Goal: Task Accomplishment & Management: Manage account settings

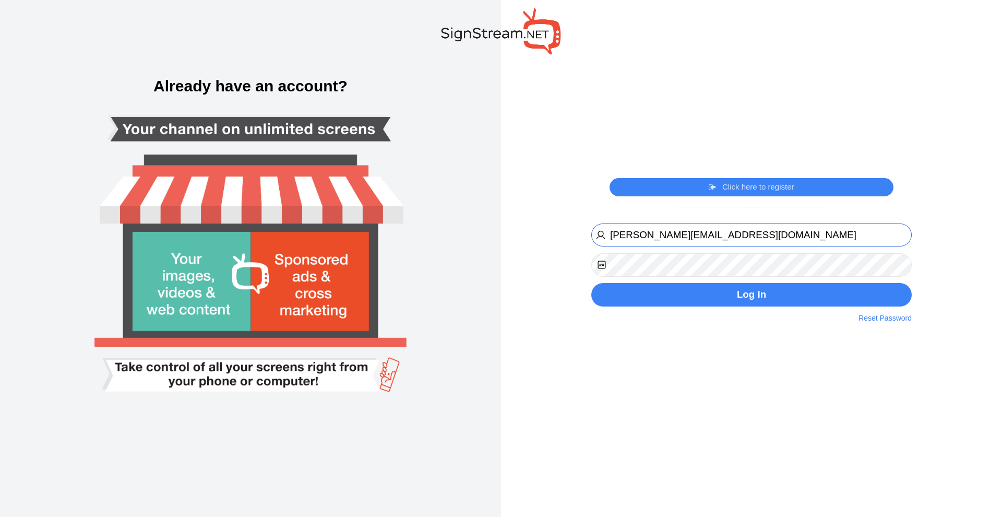
type input "[PERSON_NAME][EMAIL_ADDRESS][DOMAIN_NAME]"
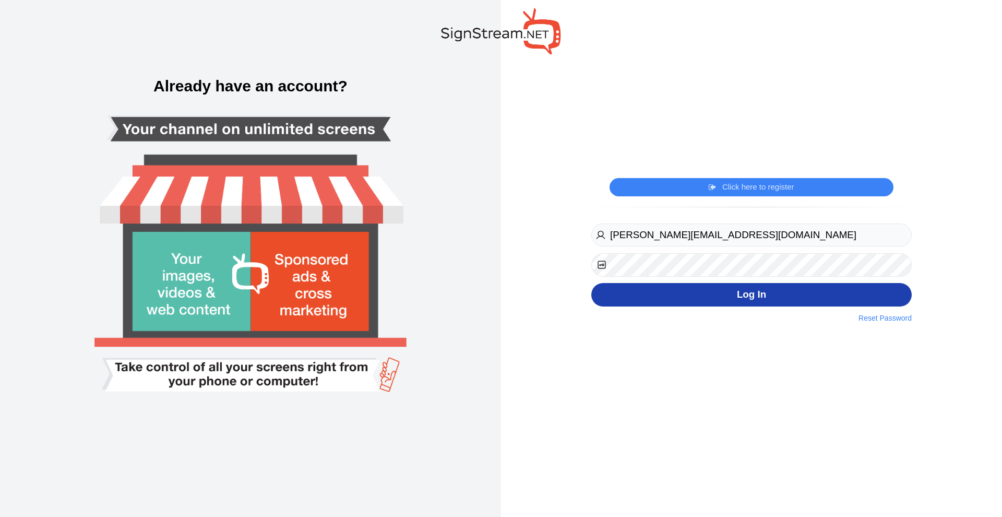
click at [760, 289] on button "Log In" at bounding box center [751, 294] width 320 height 23
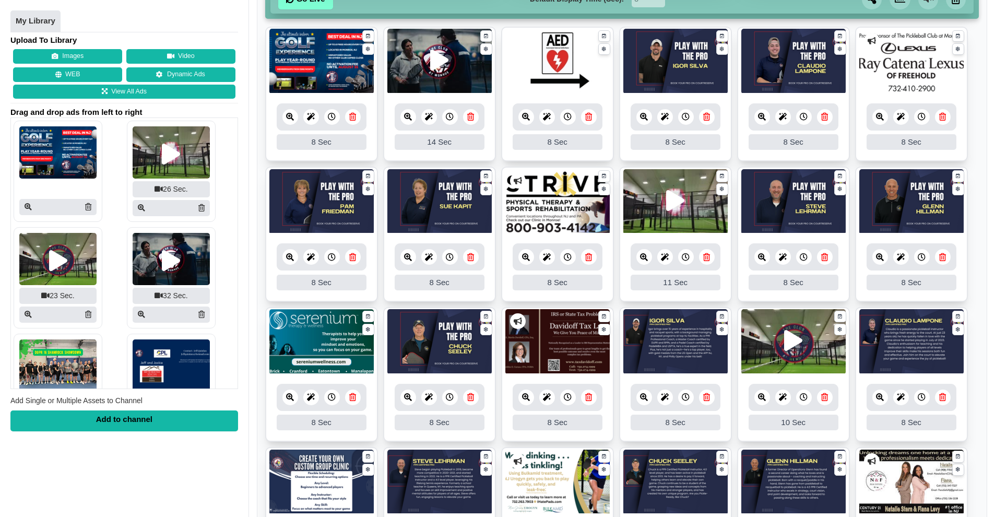
scroll to position [279, 0]
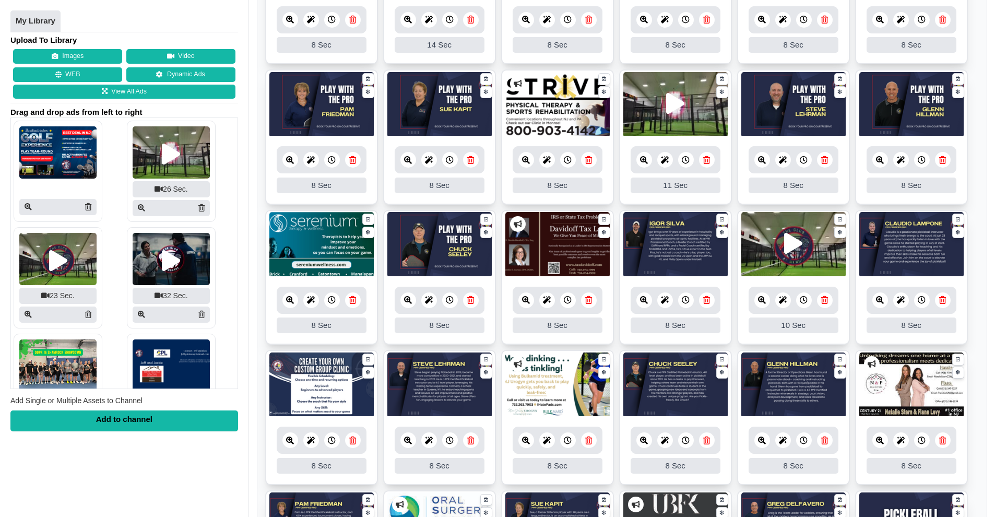
click at [947, 442] on link at bounding box center [943, 440] width 16 height 16
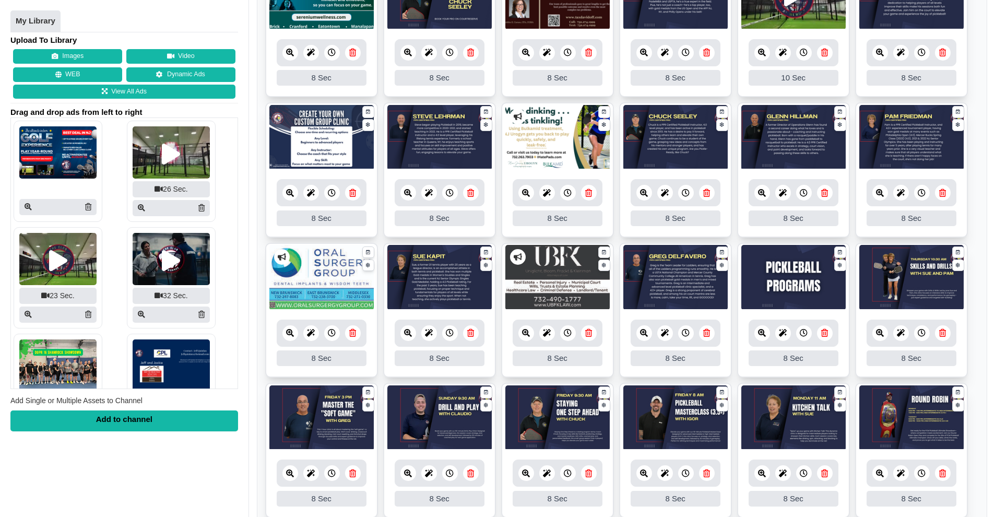
scroll to position [627, 0]
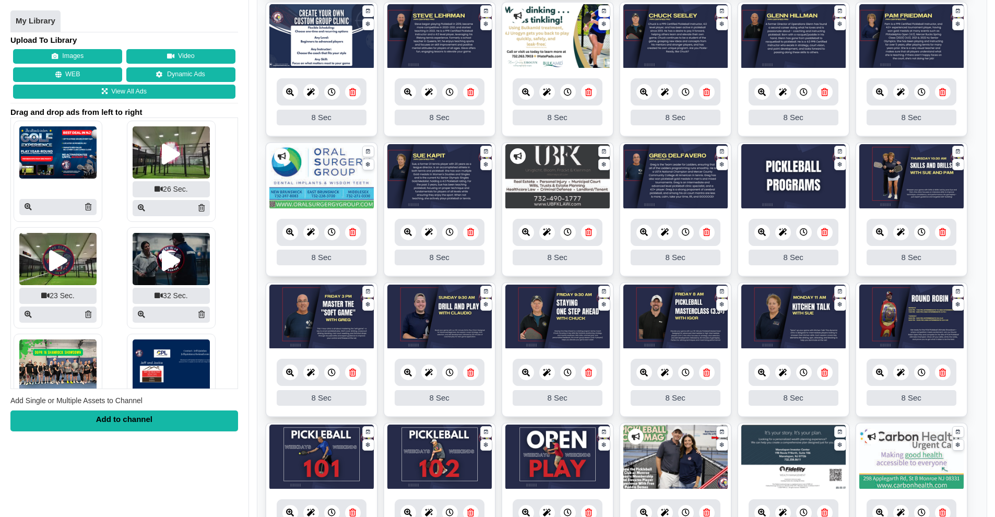
click at [357, 375] on link at bounding box center [353, 372] width 16 height 16
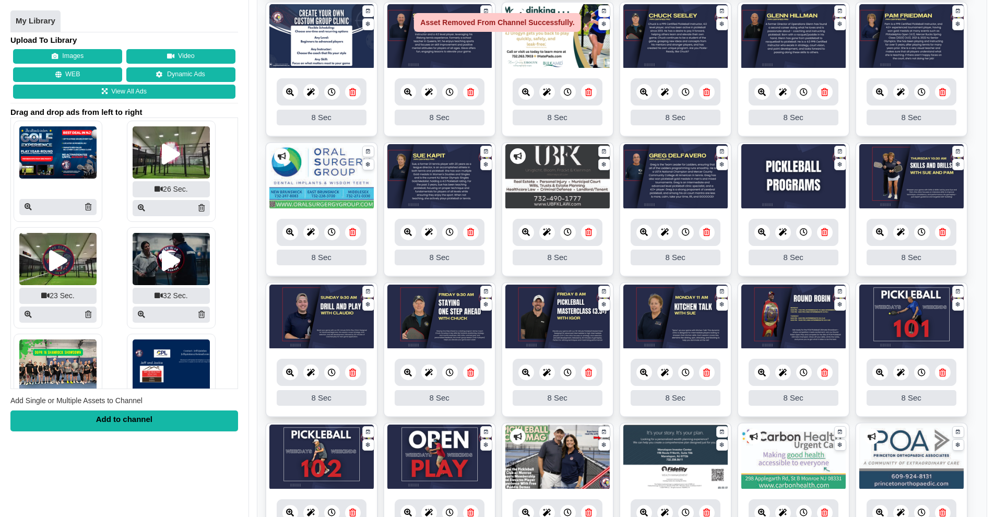
click at [354, 374] on icon at bounding box center [352, 372] width 7 height 8
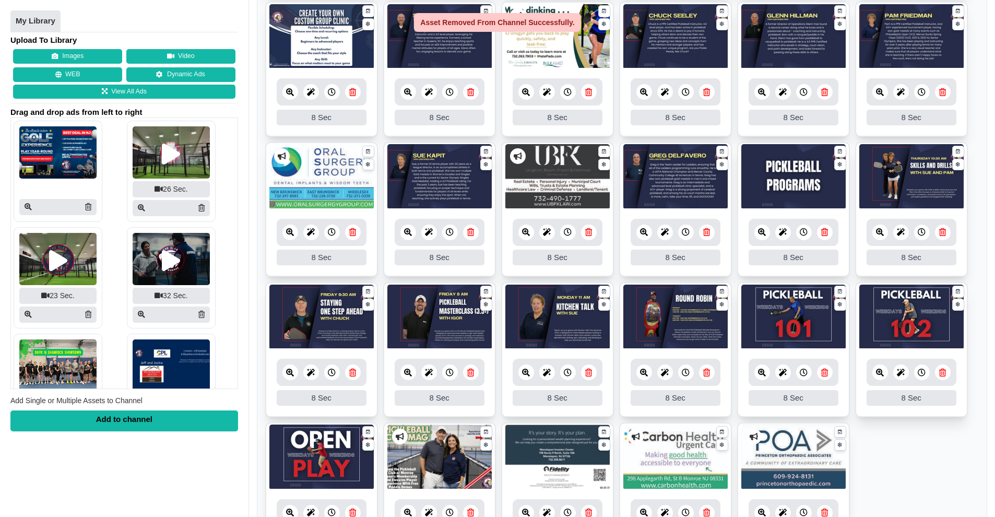
click at [354, 374] on icon at bounding box center [352, 372] width 7 height 8
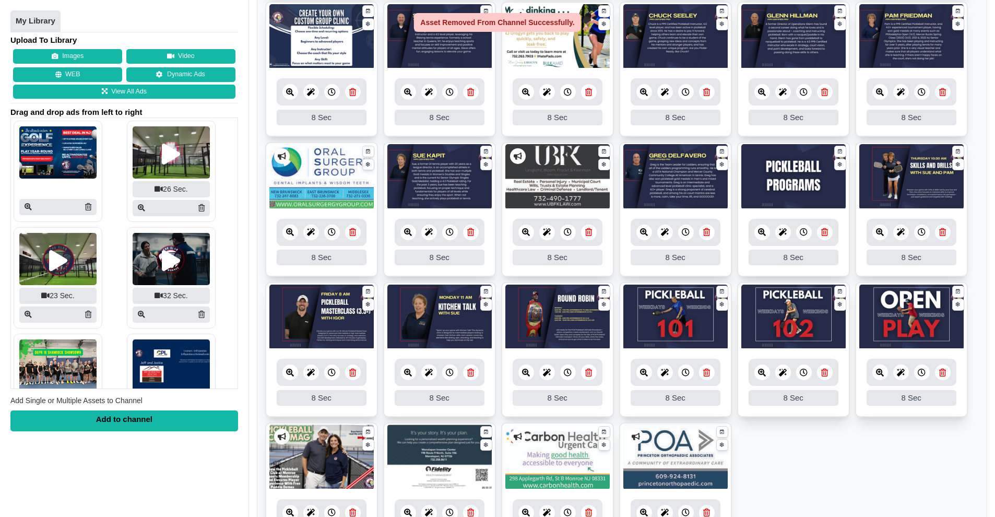
click at [354, 374] on icon at bounding box center [352, 372] width 7 height 8
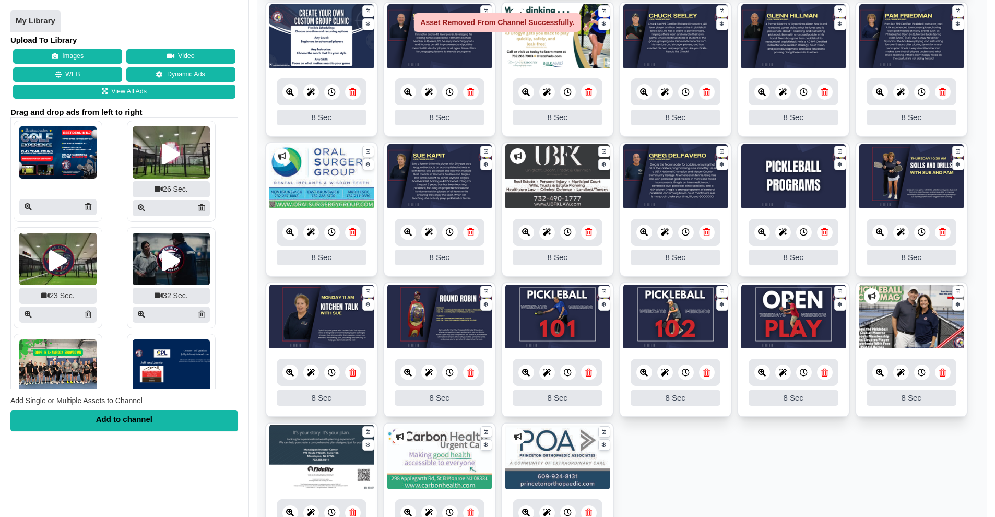
click at [354, 374] on icon at bounding box center [352, 372] width 7 height 8
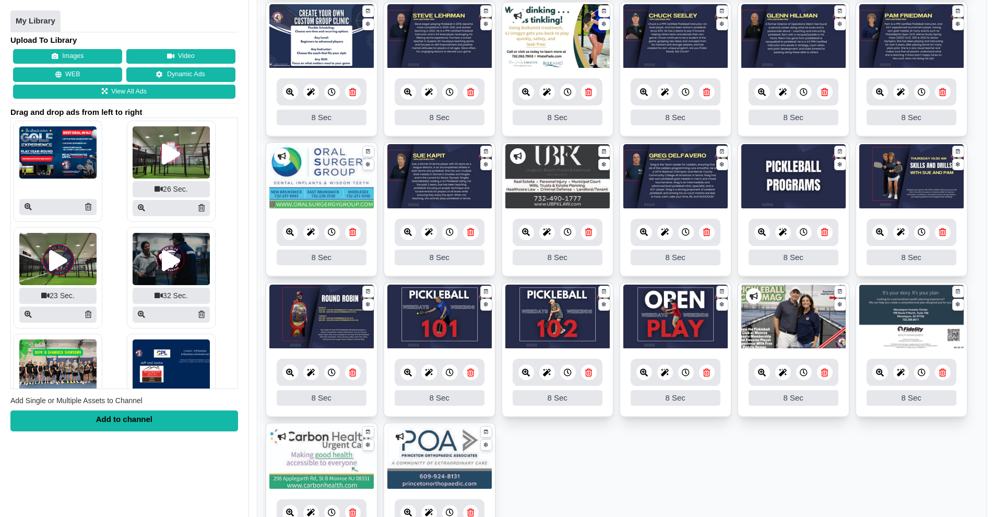
click at [354, 374] on icon at bounding box center [352, 372] width 7 height 8
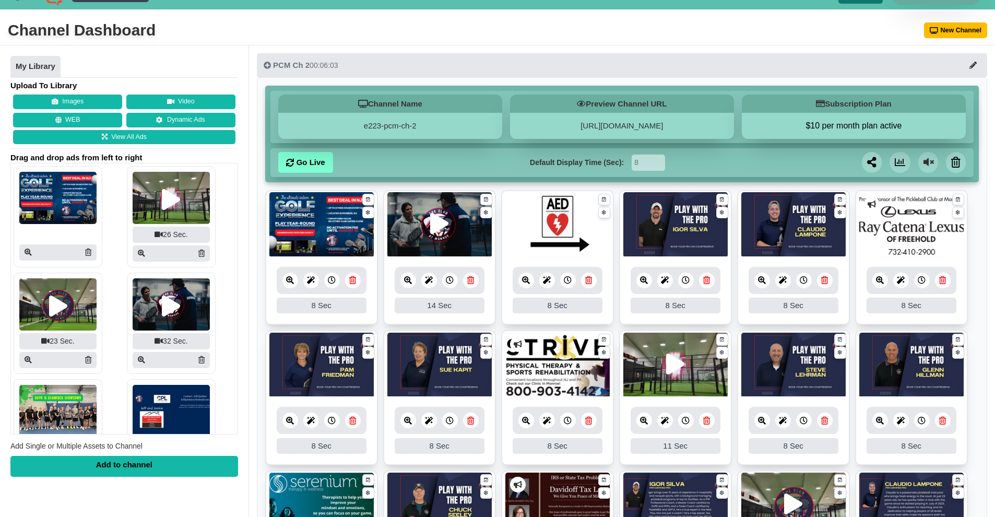
scroll to position [0, 0]
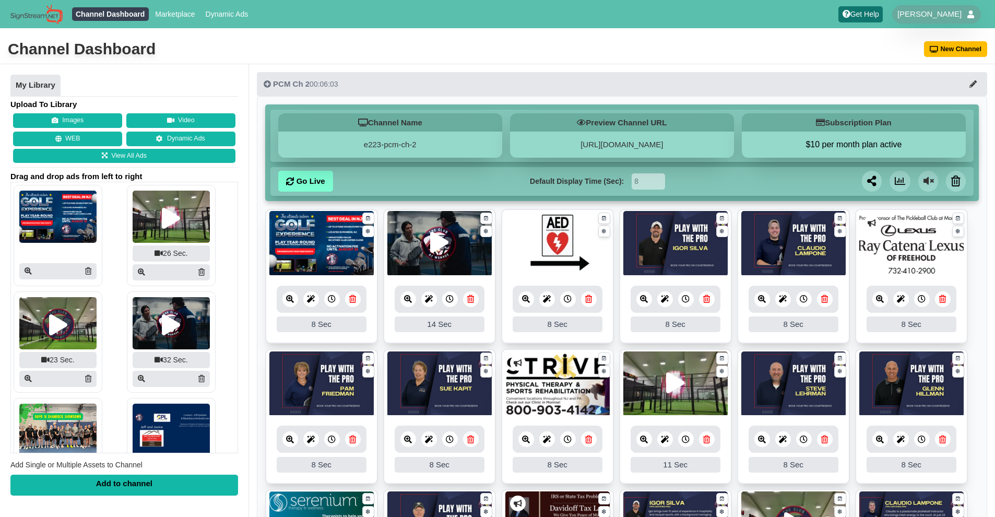
click at [45, 9] on img at bounding box center [36, 14] width 52 height 20
click at [963, 12] on div "[PERSON_NAME]" at bounding box center [936, 14] width 89 height 18
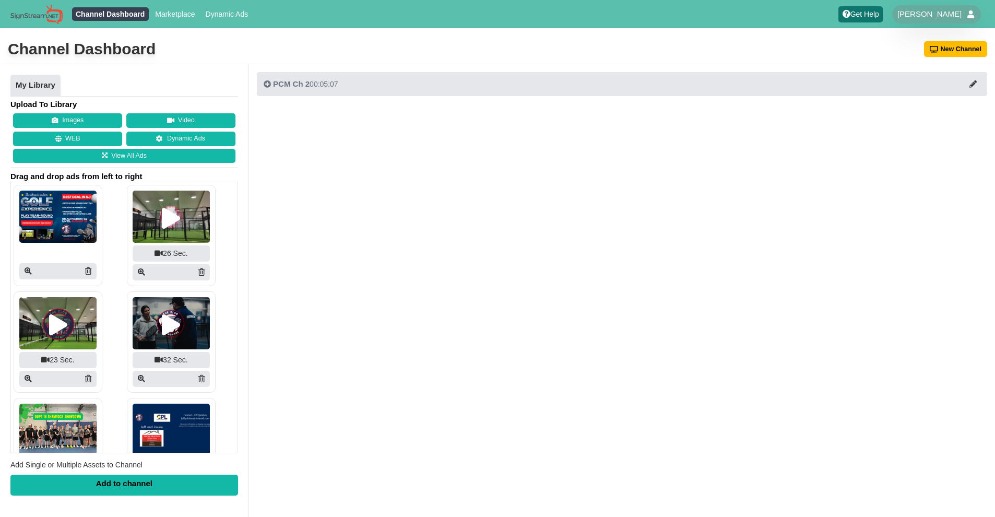
click at [962, 23] on div "Get Help Igor Silva Users Help Tickets Payment Method Monetization My Locations…" at bounding box center [912, 14] width 158 height 20
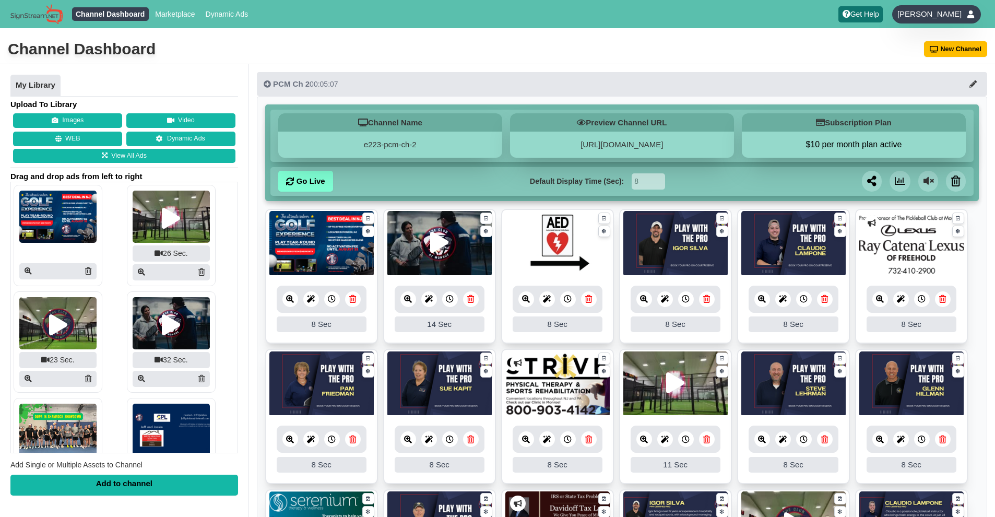
click at [964, 16] on div "[PERSON_NAME]" at bounding box center [936, 14] width 89 height 18
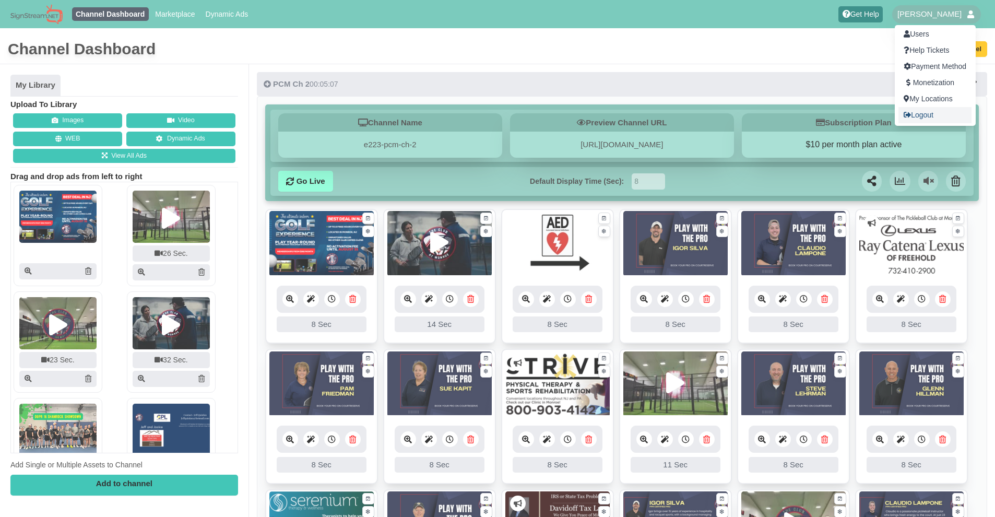
click at [936, 111] on link "Logout" at bounding box center [934, 115] width 73 height 16
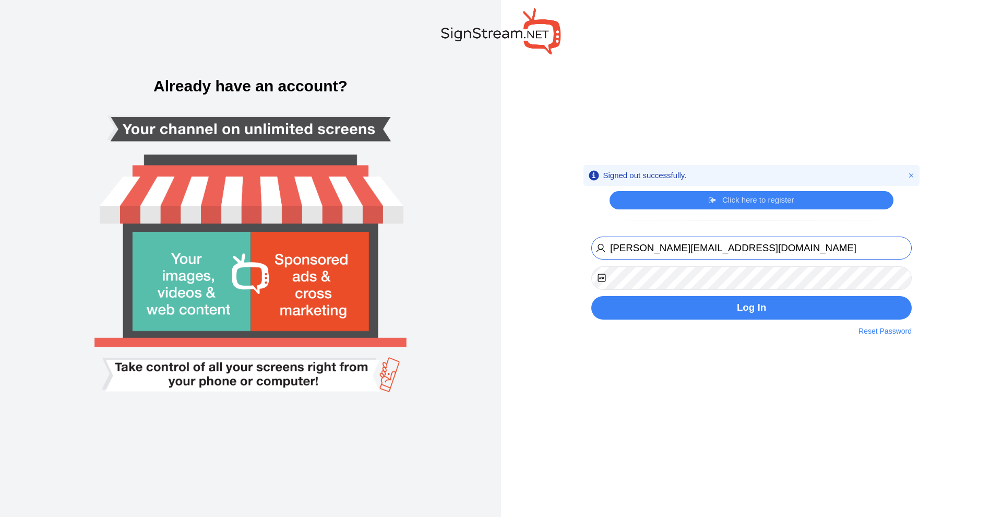
type input "[PERSON_NAME][EMAIL_ADDRESS][DOMAIN_NAME]"
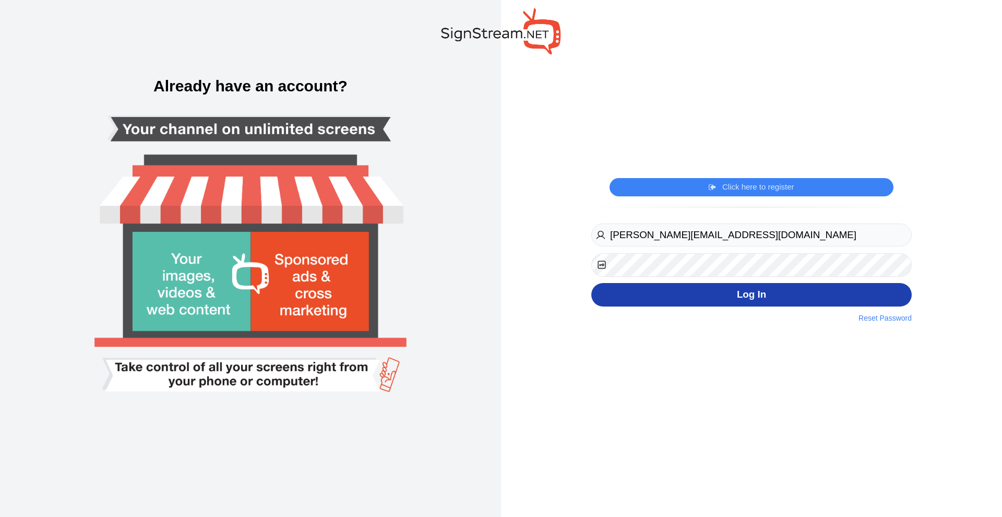
click at [778, 297] on button "Log In" at bounding box center [751, 294] width 320 height 23
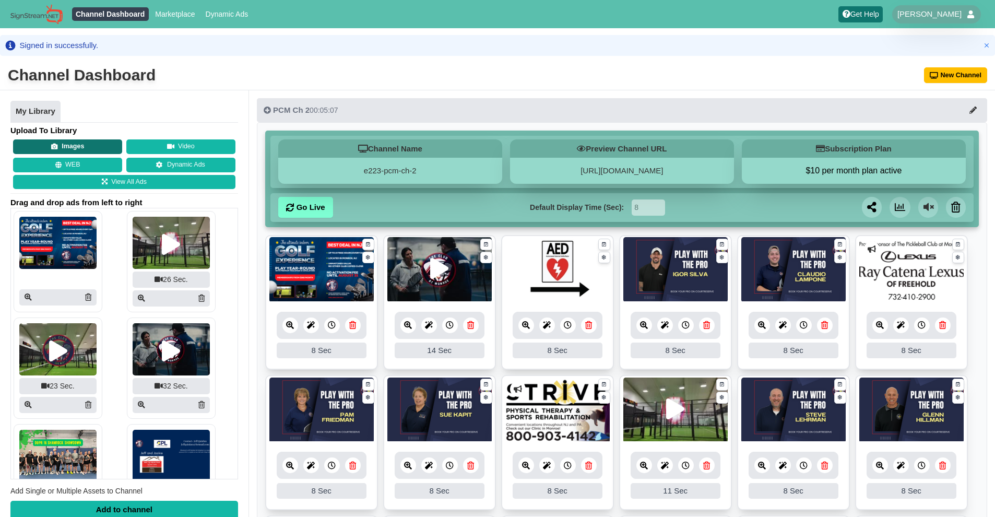
click at [93, 147] on button "Images" at bounding box center [67, 146] width 109 height 15
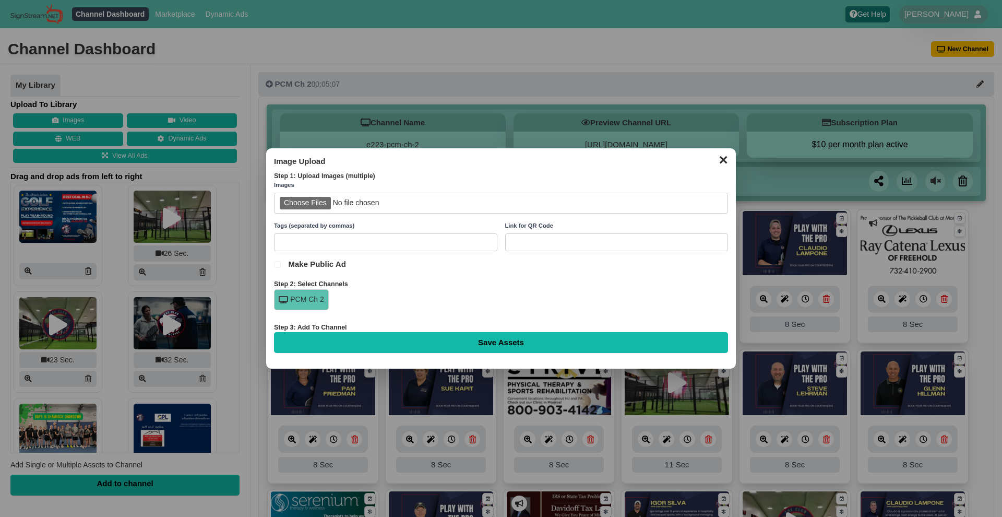
click at [722, 164] on button "✕" at bounding box center [723, 159] width 20 height 16
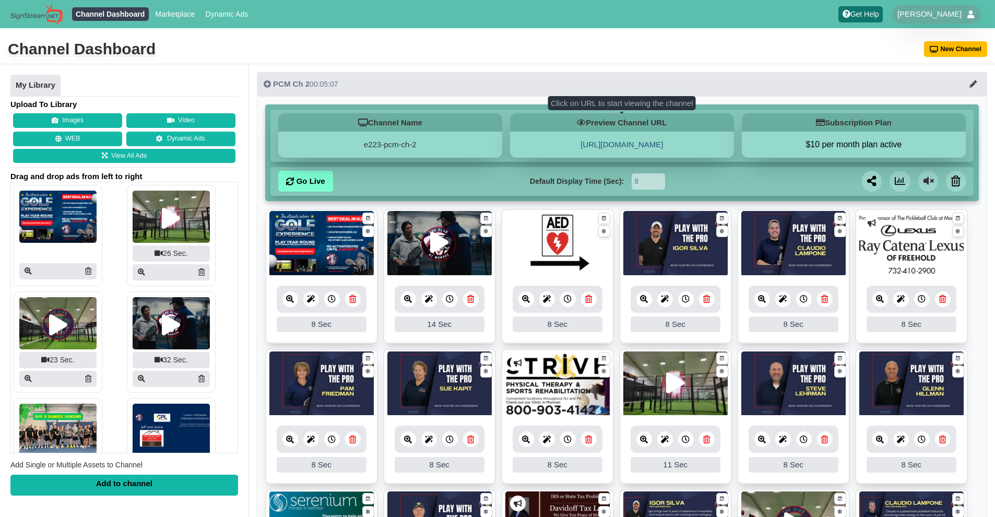
click at [605, 141] on link "[URL][DOMAIN_NAME]" at bounding box center [621, 144] width 82 height 9
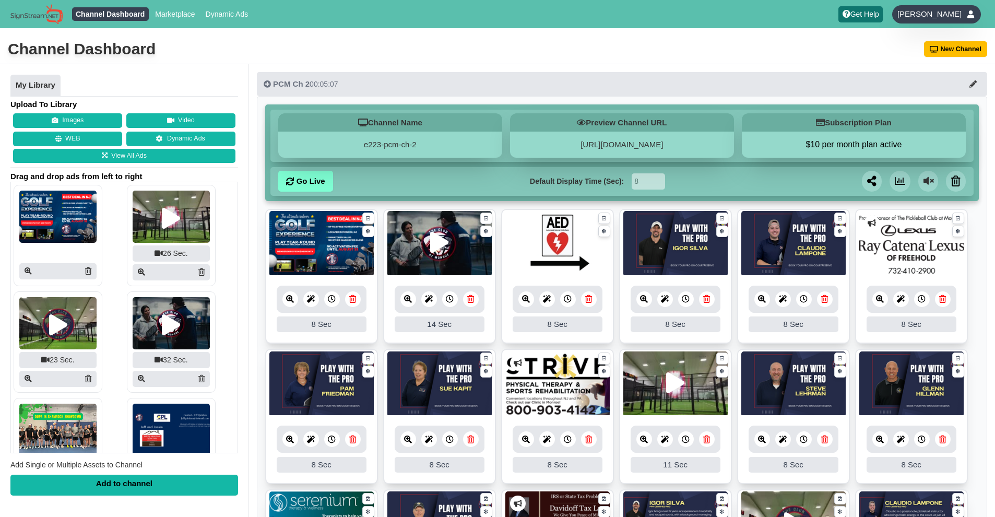
click at [964, 20] on div "[PERSON_NAME]" at bounding box center [936, 14] width 89 height 18
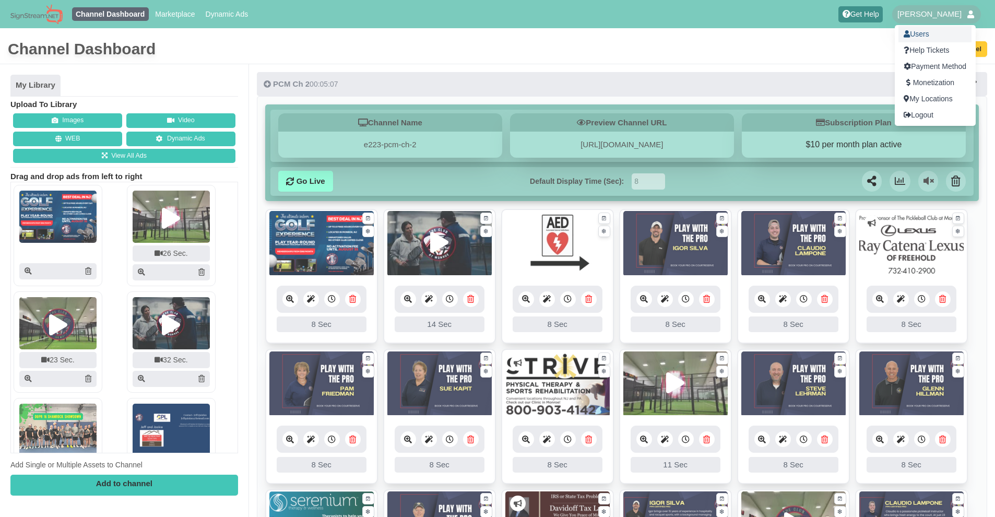
click at [948, 39] on link "Users" at bounding box center [934, 34] width 73 height 16
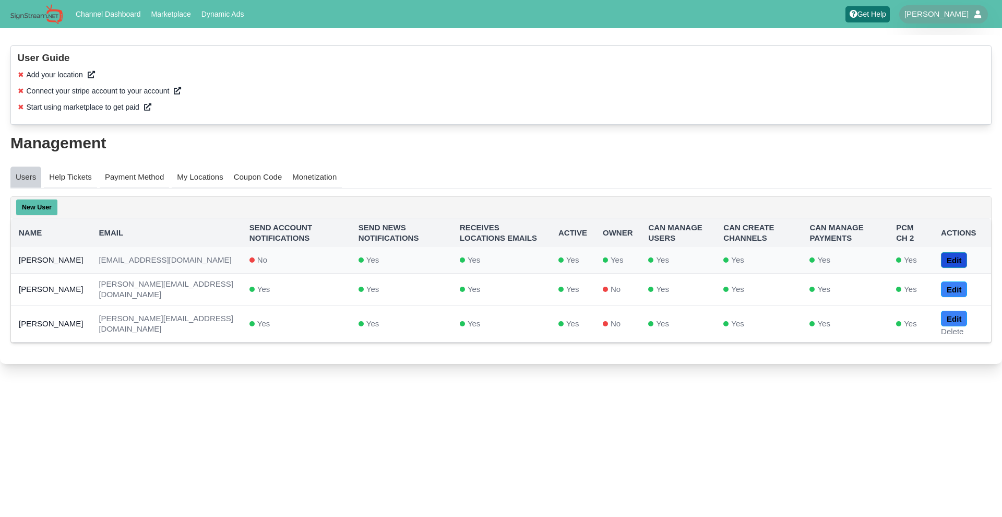
click at [953, 258] on link "Edit" at bounding box center [954, 260] width 26 height 16
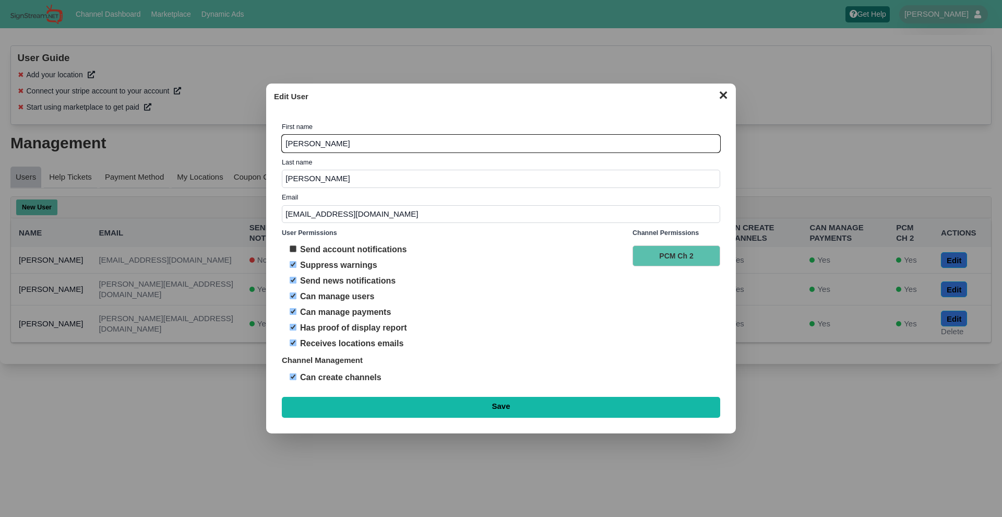
click at [723, 98] on button "✕" at bounding box center [723, 94] width 20 height 16
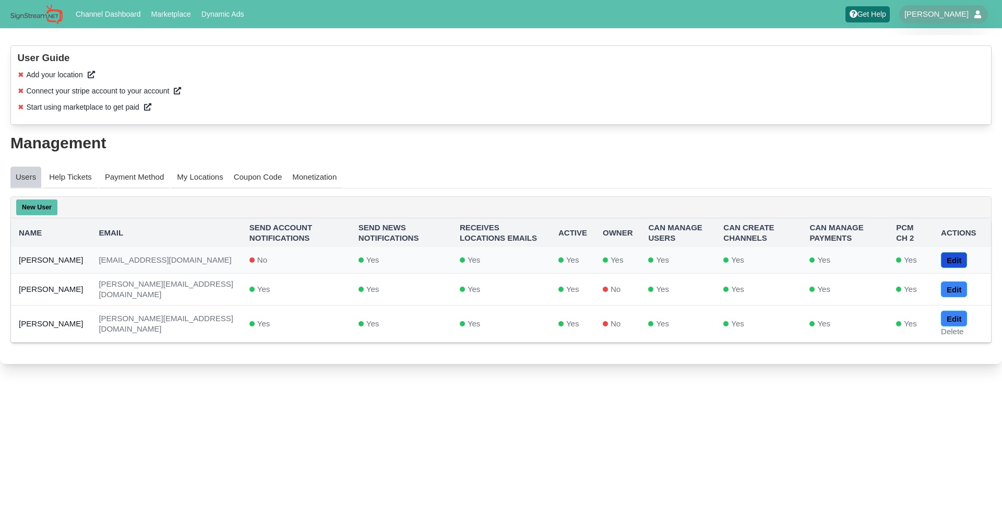
click at [964, 260] on link "Edit" at bounding box center [954, 260] width 26 height 16
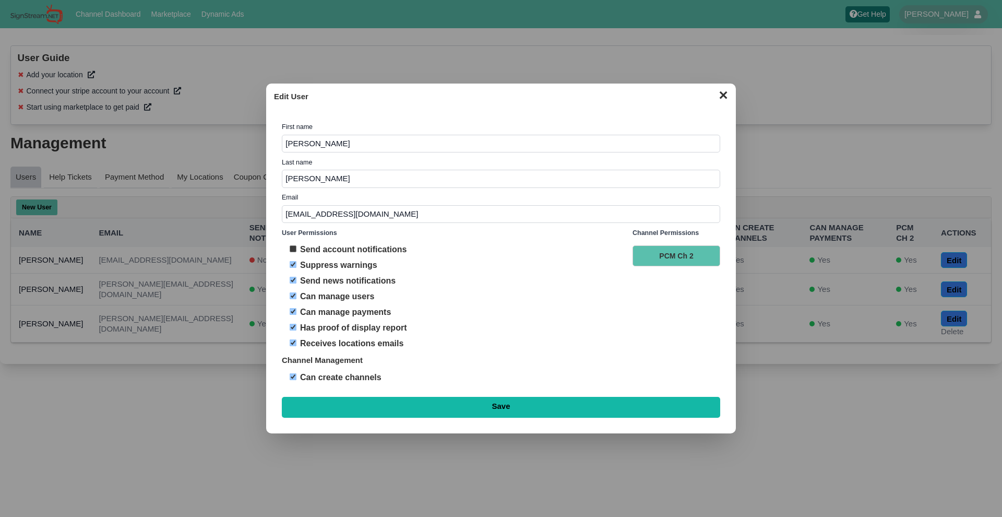
click at [354, 379] on label "Can create channels" at bounding box center [471, 377] width 343 height 8
click at [296, 379] on input "Can create channels" at bounding box center [293, 376] width 7 height 7
checkbox input "false"
click at [318, 348] on div "User Permissions Send account notifications Suppress warnings Send news notific…" at bounding box center [457, 309] width 351 height 161
click at [316, 339] on label "Receives locations emails" at bounding box center [471, 343] width 343 height 8
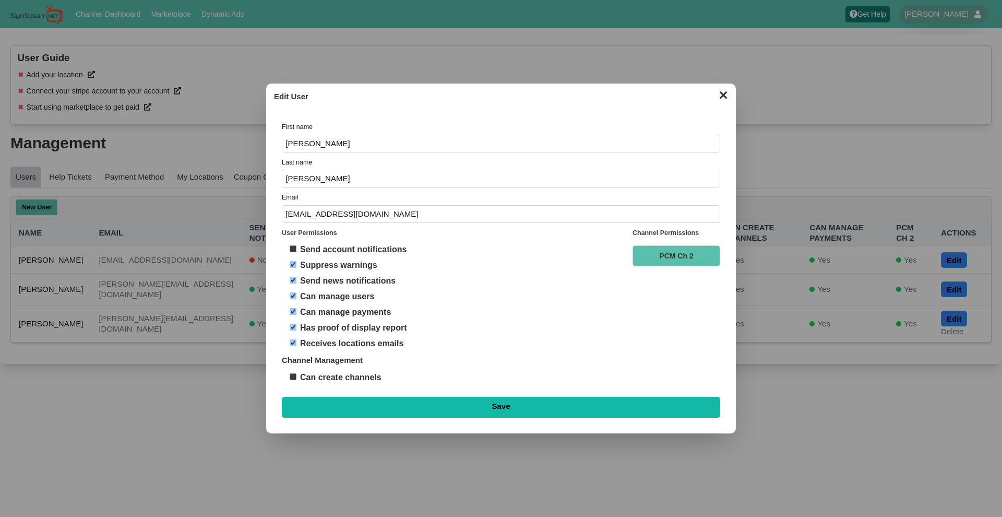
click at [296, 339] on input "Receives locations emails" at bounding box center [293, 342] width 7 height 7
checkbox input "false"
click at [317, 328] on label "Has proof of display report" at bounding box center [471, 328] width 343 height 8
click at [296, 328] on input "Has proof of display report" at bounding box center [293, 327] width 7 height 7
checkbox input "false"
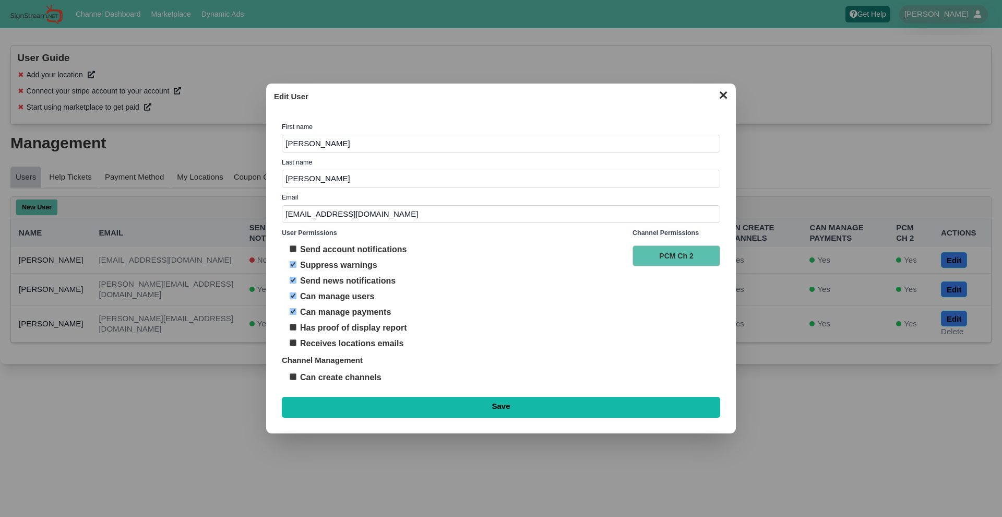
click at [316, 314] on label "Can manage payments" at bounding box center [471, 312] width 343 height 8
click at [296, 314] on input "Can manage payments" at bounding box center [293, 311] width 7 height 7
checkbox input "false"
click at [317, 297] on label "Can manage users" at bounding box center [471, 296] width 343 height 8
click at [296, 297] on input "Can manage users" at bounding box center [293, 295] width 7 height 7
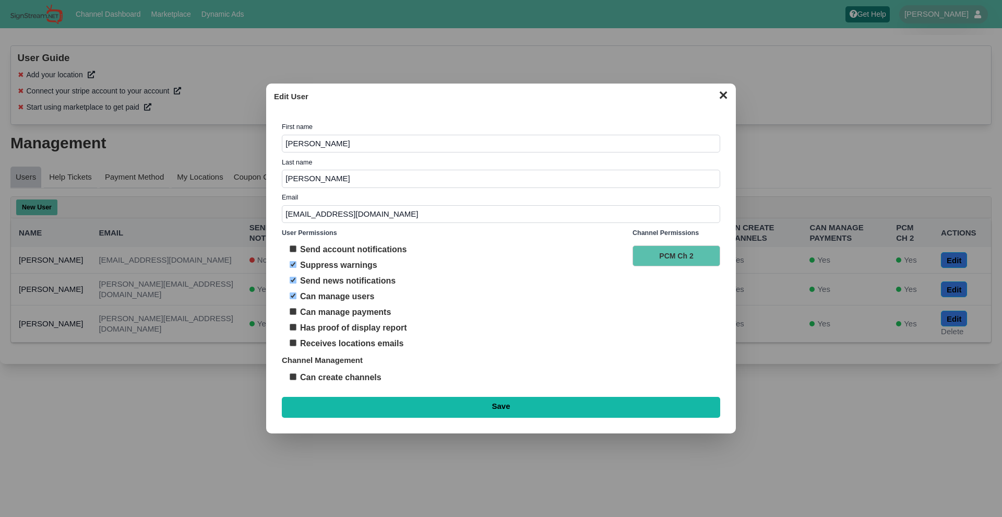
checkbox input "false"
click at [319, 282] on label "Send news notifications" at bounding box center [471, 281] width 343 height 8
click at [296, 282] on input "Send news notifications" at bounding box center [293, 280] width 7 height 7
checkbox input "false"
click at [324, 266] on label "Suppress warnings" at bounding box center [471, 265] width 343 height 8
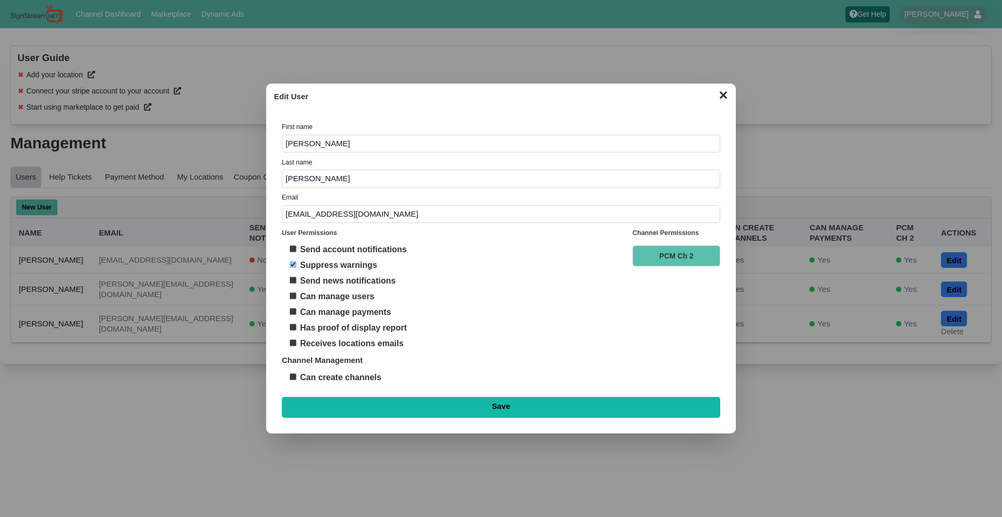
click at [296, 266] on input "Suppress warnings" at bounding box center [293, 264] width 7 height 7
checkbox input "false"
click at [542, 405] on input "Save" at bounding box center [501, 407] width 438 height 21
type input "Saving..."
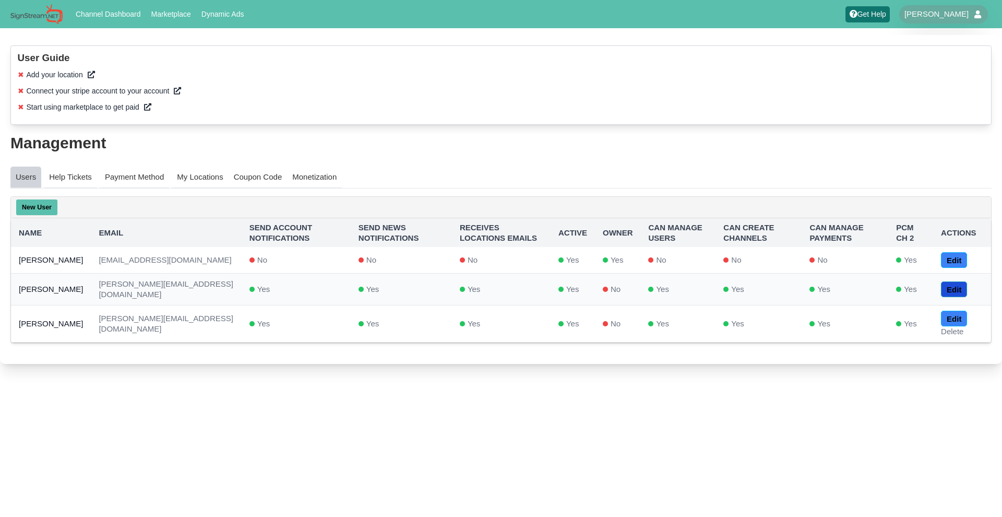
click at [961, 289] on link "Edit" at bounding box center [954, 289] width 26 height 16
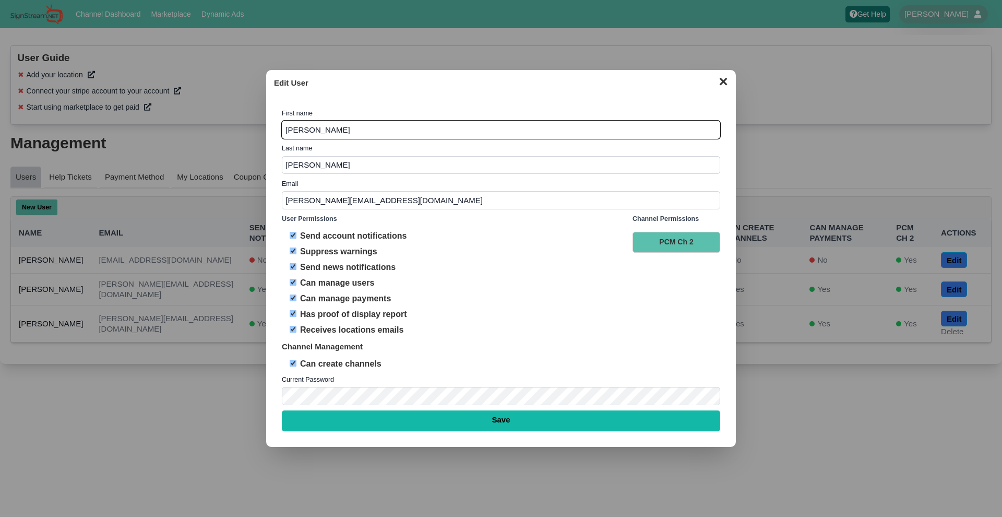
click at [395, 195] on input "[PERSON_NAME][EMAIL_ADDRESS][DOMAIN_NAME]" at bounding box center [501, 200] width 438 height 18
click at [421, 199] on input "[PERSON_NAME][EMAIL_ADDRESS][DOMAIN_NAME]" at bounding box center [501, 200] width 438 height 18
drag, startPoint x: 446, startPoint y: 201, endPoint x: 277, endPoint y: 197, distance: 168.6
click at [277, 197] on div "First name First Name [PERSON_NAME] Last name Last Name [PERSON_NAME] Email Ema…" at bounding box center [501, 266] width 454 height 346
click at [423, 201] on input "[PERSON_NAME][EMAIL_ADDRESS][DOMAIN_NAME]" at bounding box center [501, 200] width 438 height 18
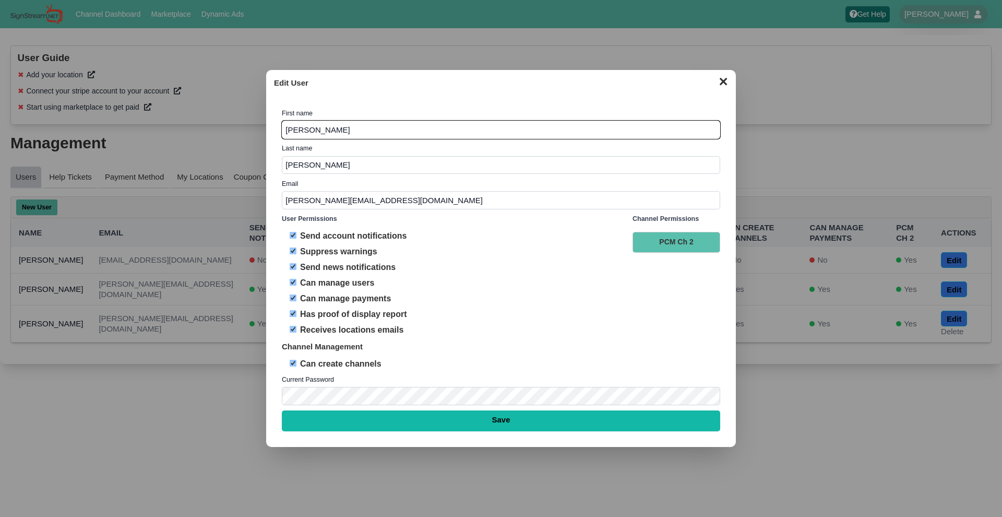
click at [499, 255] on div "User Permissions Send account notifications Suppress warnings Send news notific…" at bounding box center [457, 294] width 351 height 161
click at [417, 203] on input "[PERSON_NAME][EMAIL_ADDRESS][DOMAIN_NAME]" at bounding box center [501, 200] width 438 height 18
type input "igor@theclubnj.com"
click at [522, 309] on div "User Permissions Send account notifications Suppress warnings Send news notific…" at bounding box center [457, 294] width 351 height 161
type input "[PERSON_NAME][EMAIL_ADDRESS][DOMAIN_NAME]"
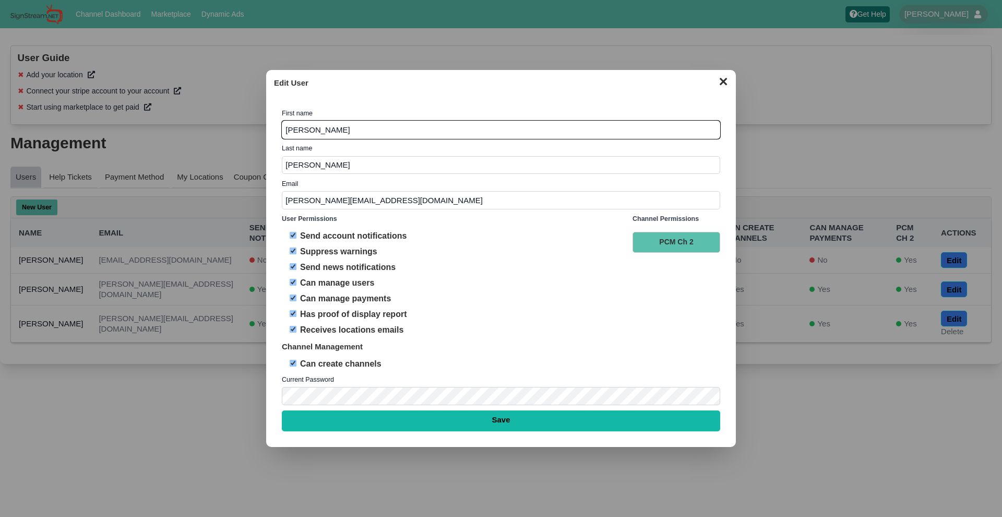
click at [500, 421] on input "Save" at bounding box center [501, 420] width 438 height 21
type input "Saving..."
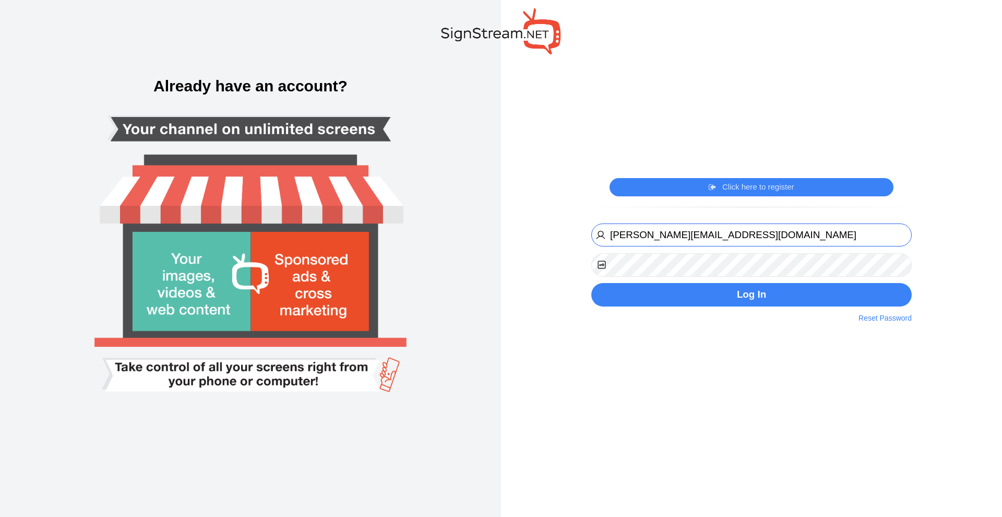
type input "[PERSON_NAME][EMAIL_ADDRESS][DOMAIN_NAME]"
click at [743, 241] on input "[PERSON_NAME][EMAIL_ADDRESS][DOMAIN_NAME]" at bounding box center [751, 234] width 320 height 23
click at [689, 233] on input "[PERSON_NAME][EMAIL_ADDRESS][DOMAIN_NAME]" at bounding box center [751, 234] width 320 height 23
type input "igor@theclubnj.com"
click at [751, 294] on button "Log In" at bounding box center [751, 294] width 320 height 23
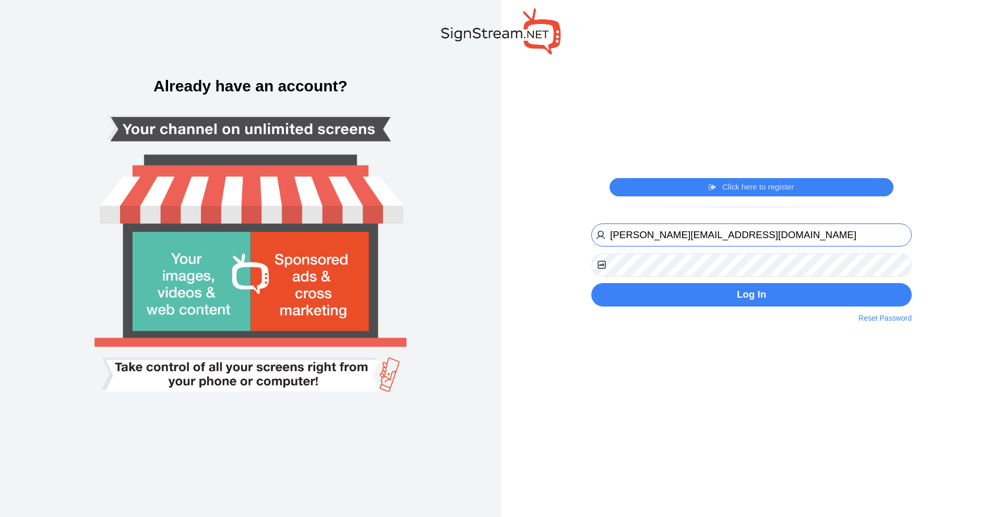
type input "[PERSON_NAME][EMAIL_ADDRESS][DOMAIN_NAME]"
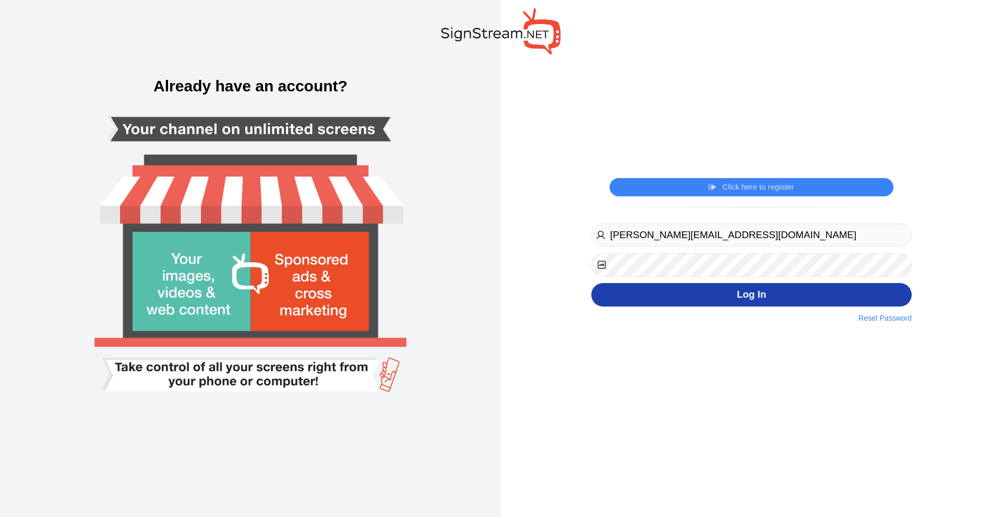
click at [711, 302] on button "Log In" at bounding box center [751, 294] width 320 height 23
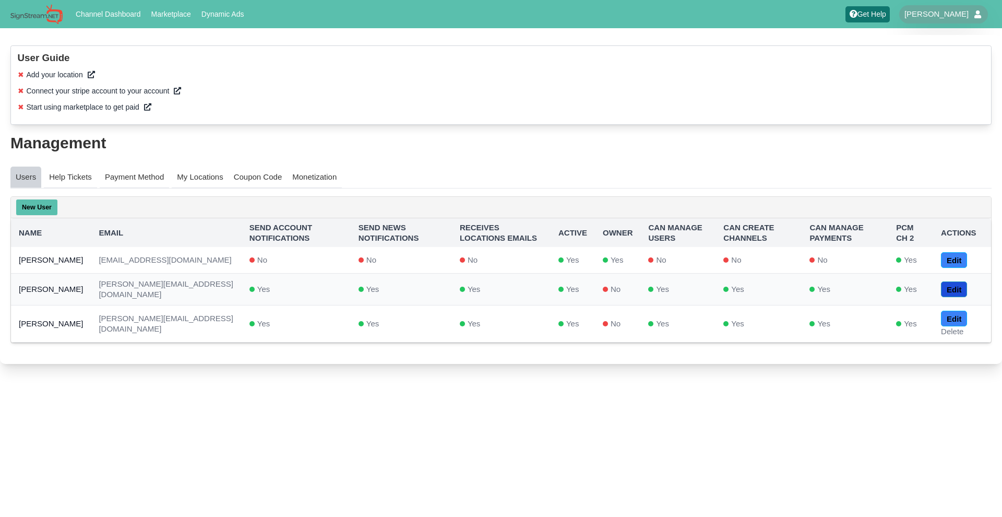
click at [965, 287] on link "Edit" at bounding box center [954, 289] width 26 height 16
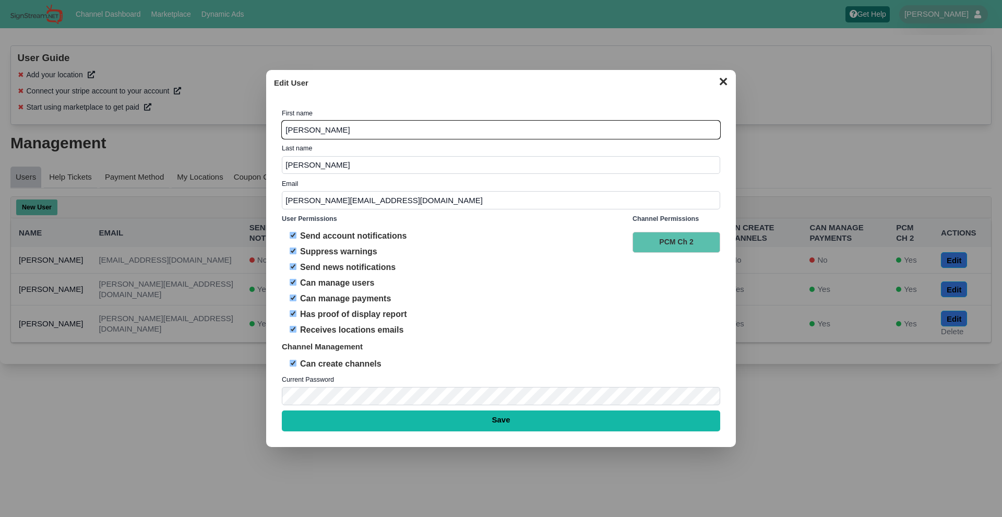
click at [507, 420] on input "Save" at bounding box center [501, 420] width 438 height 21
type input "Saving..."
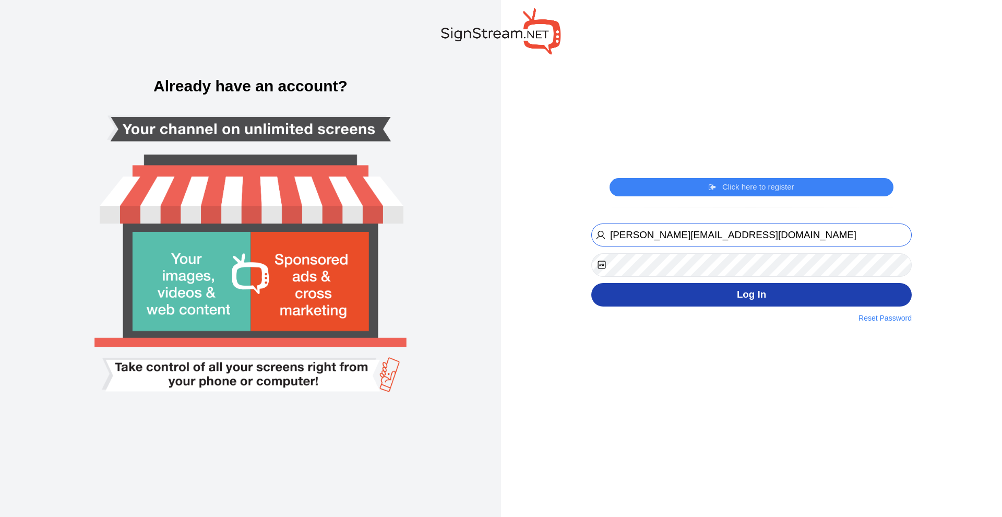
type input "igor@theclubnj.com"
click at [734, 303] on button "Log In" at bounding box center [751, 294] width 320 height 23
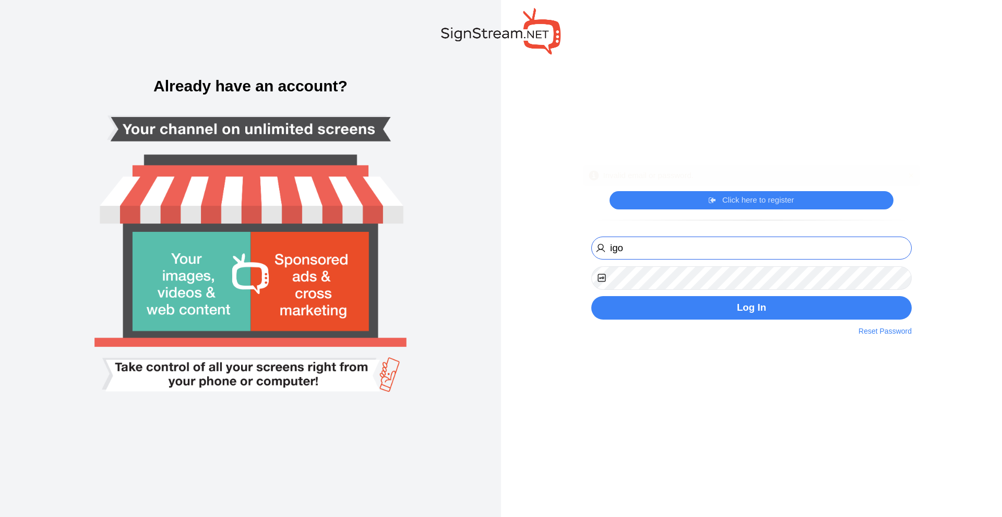
type input "igor"
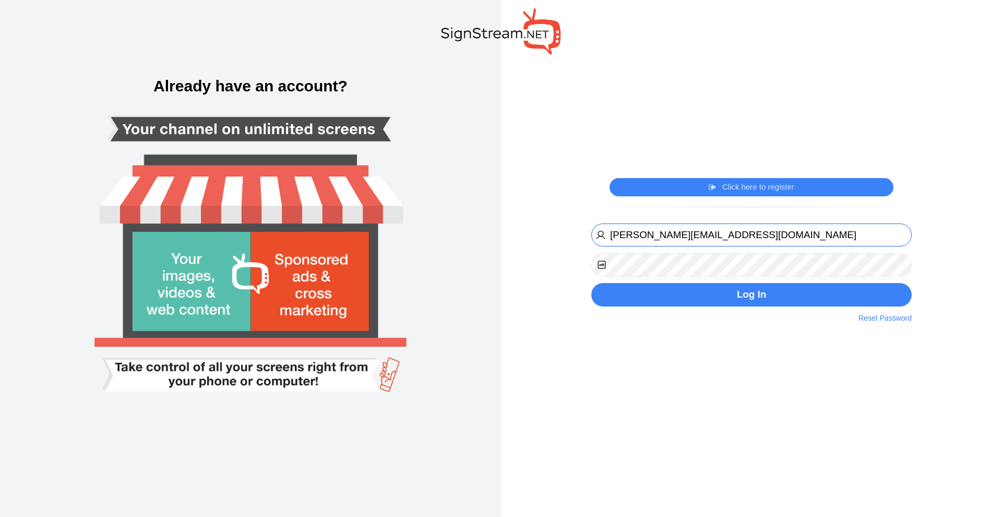
type input "[PERSON_NAME][EMAIL_ADDRESS][DOMAIN_NAME]"
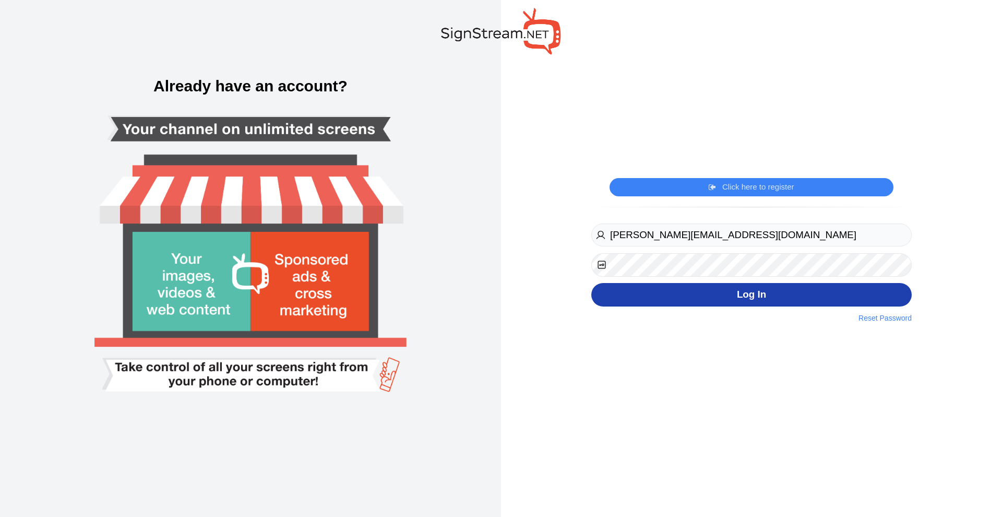
click at [700, 293] on button "Log In" at bounding box center [751, 294] width 320 height 23
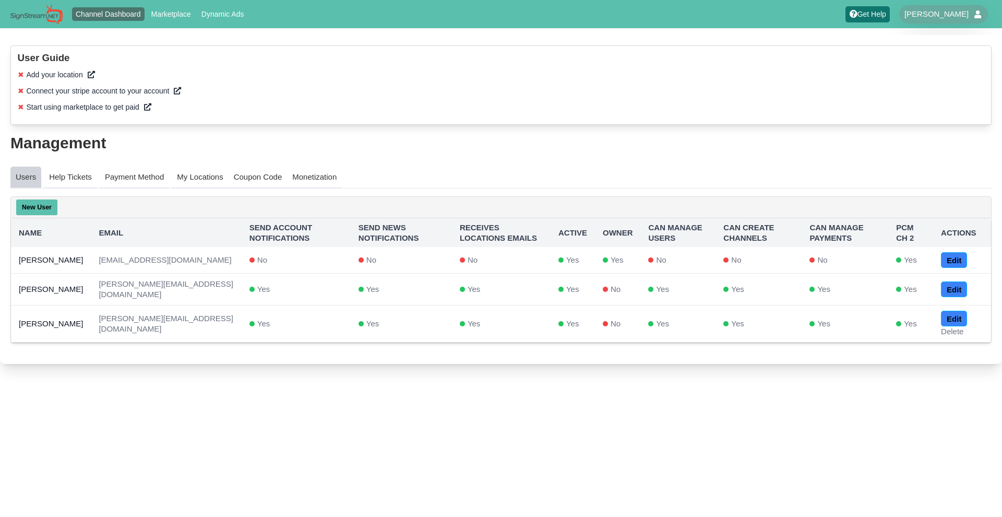
click at [109, 16] on link "Channel Dashboard" at bounding box center [108, 14] width 73 height 14
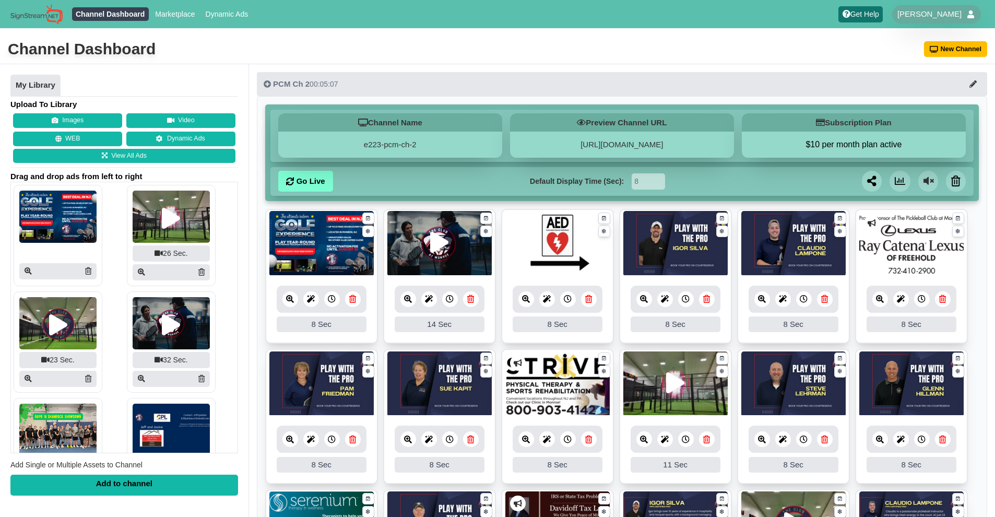
click at [592, 302] on icon at bounding box center [588, 299] width 7 height 8
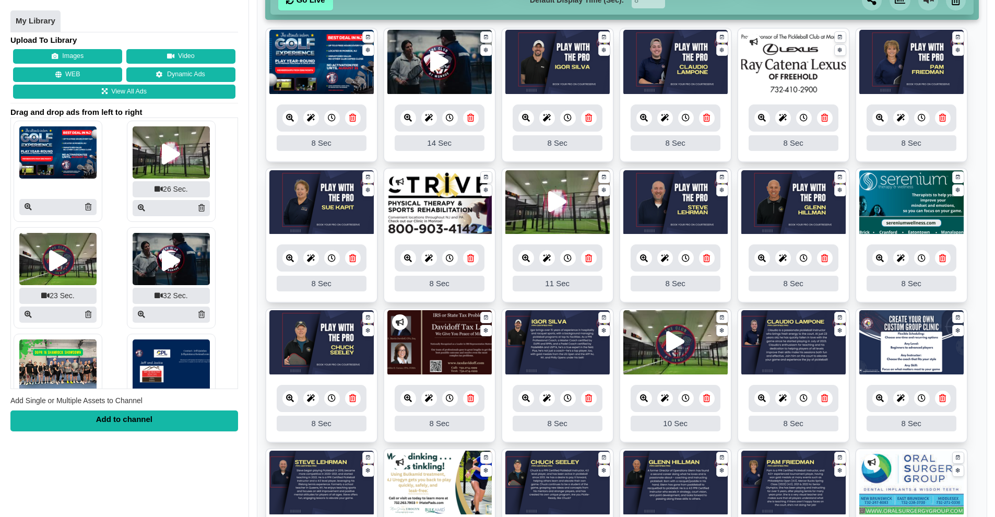
scroll to position [75, 0]
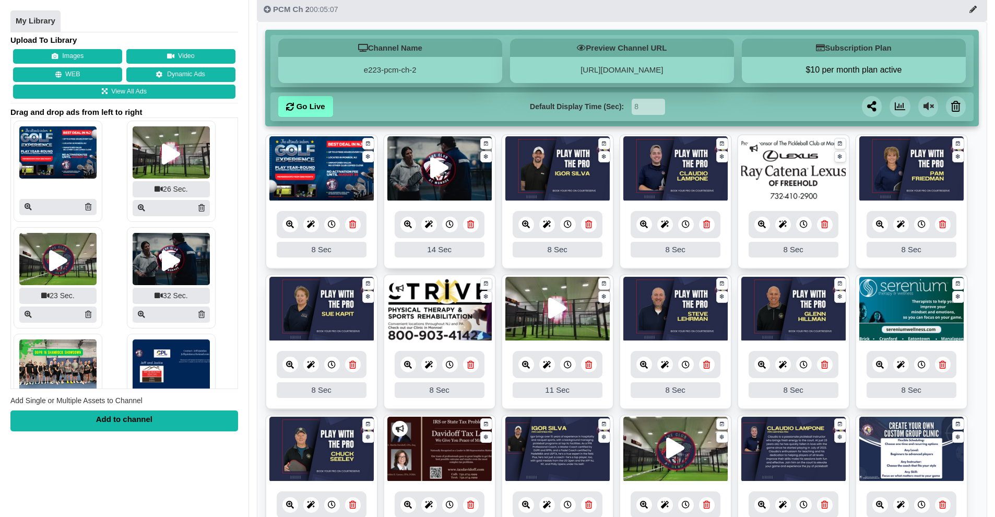
click at [307, 109] on link "Go Live" at bounding box center [305, 106] width 55 height 21
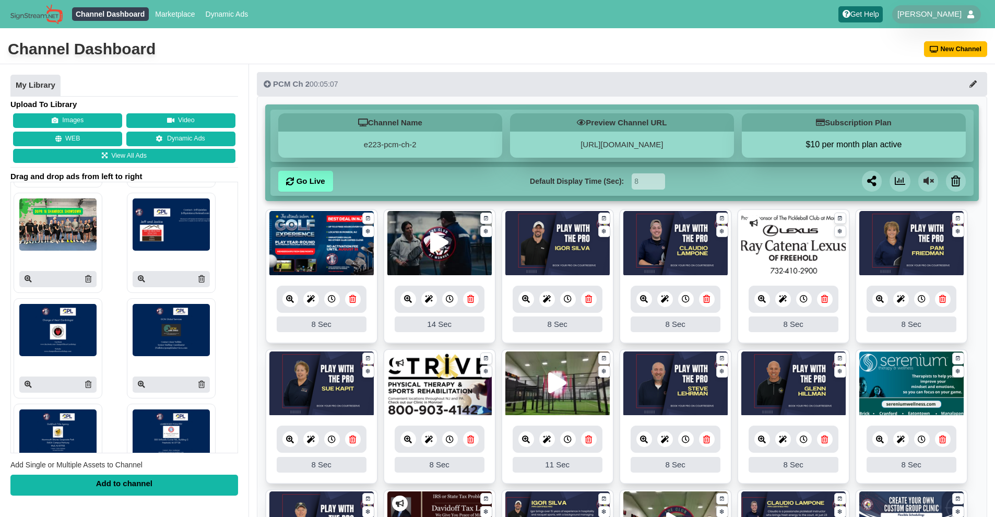
scroll to position [203, 0]
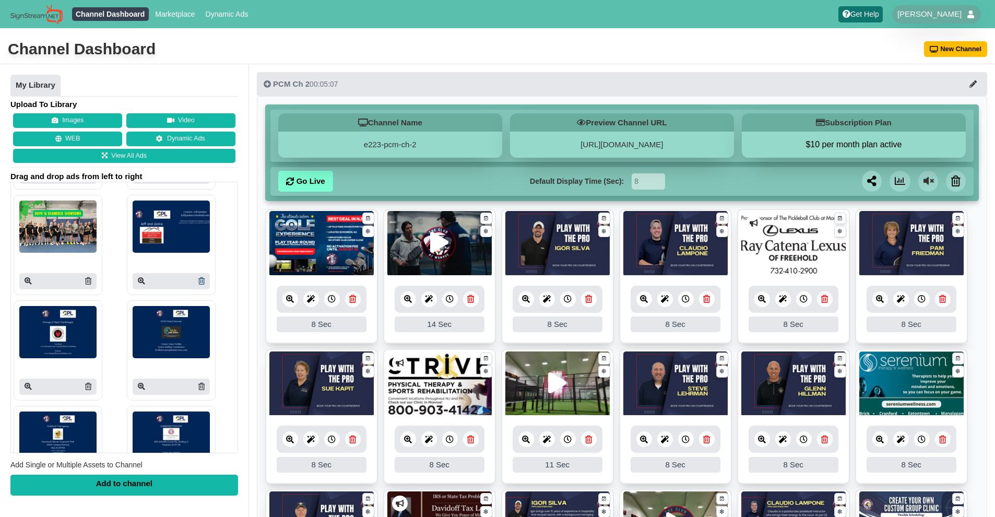
click at [198, 284] on link at bounding box center [201, 281] width 6 height 11
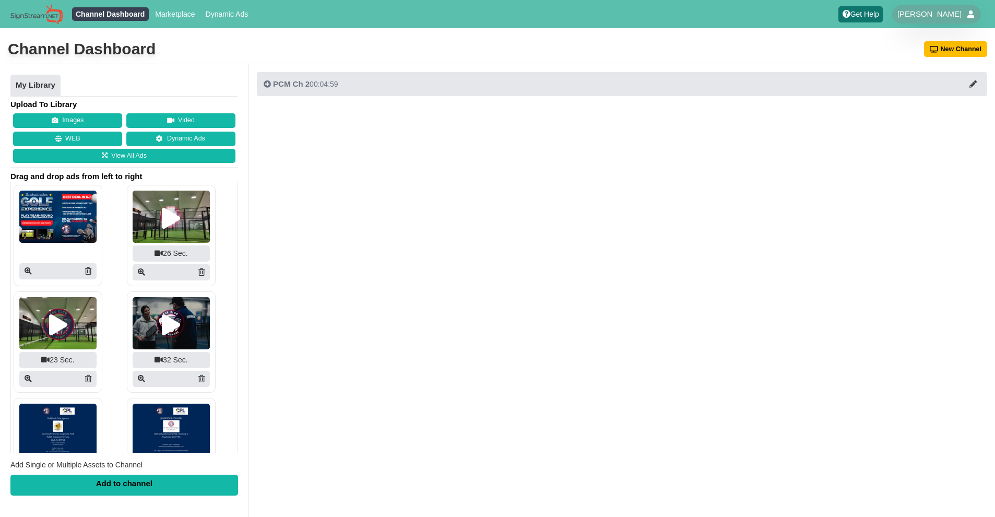
scroll to position [194, 0]
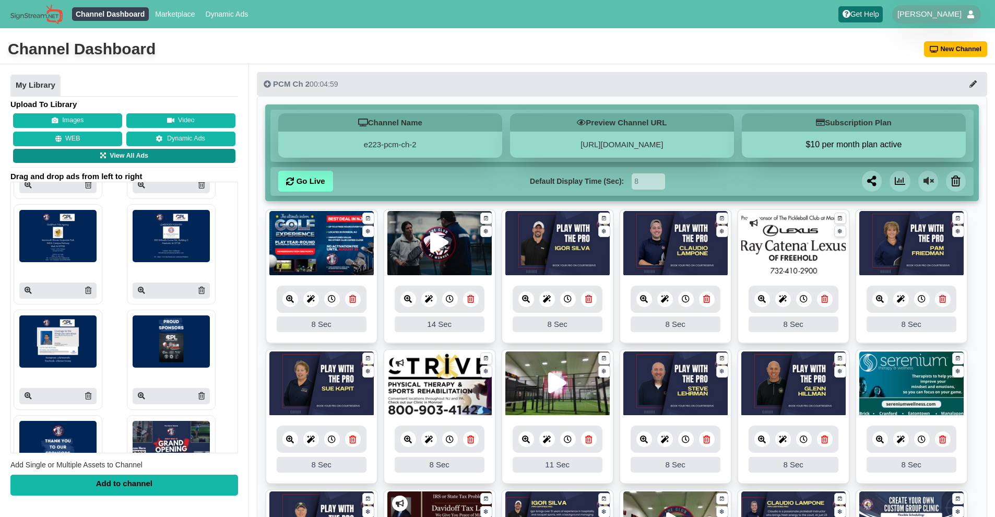
click at [128, 158] on link "View All Ads" at bounding box center [124, 156] width 222 height 15
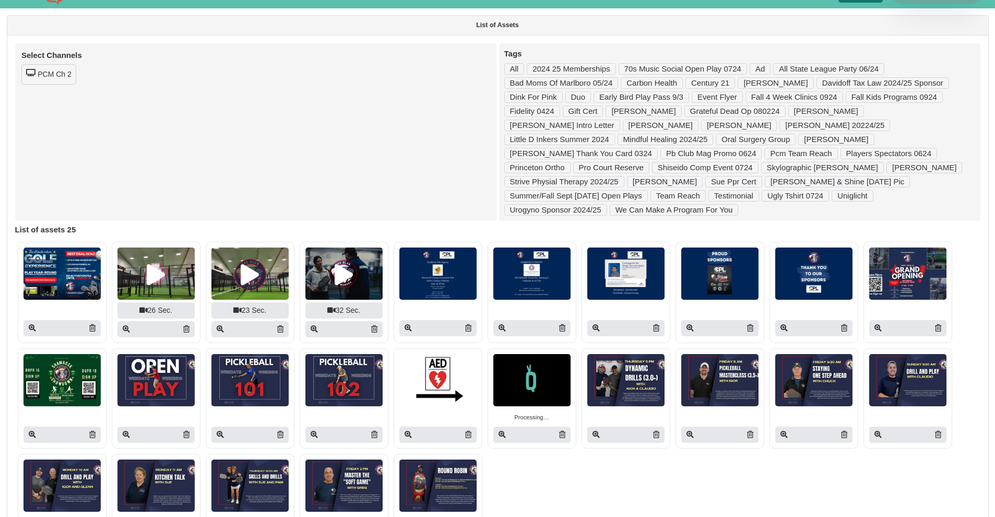
scroll to position [91, 0]
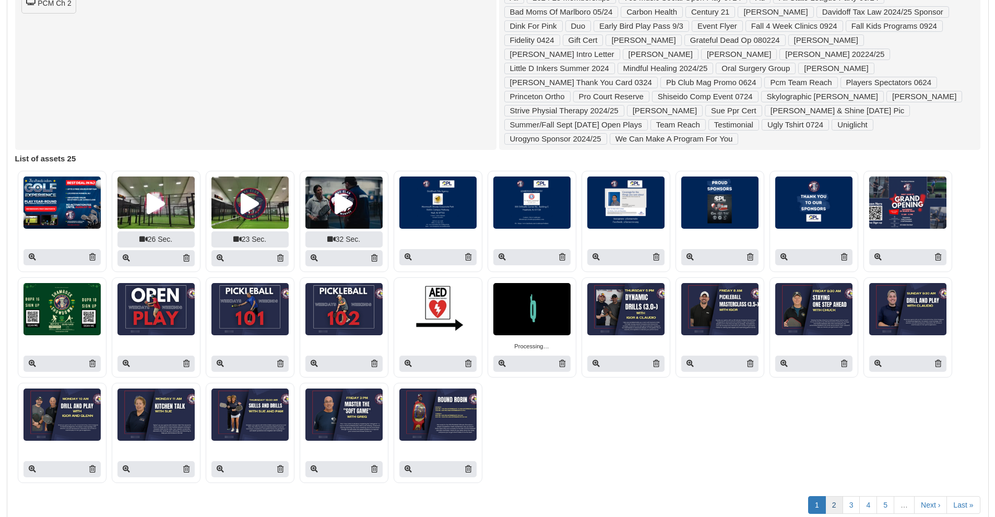
click at [832, 496] on link "2" at bounding box center [834, 505] width 18 height 18
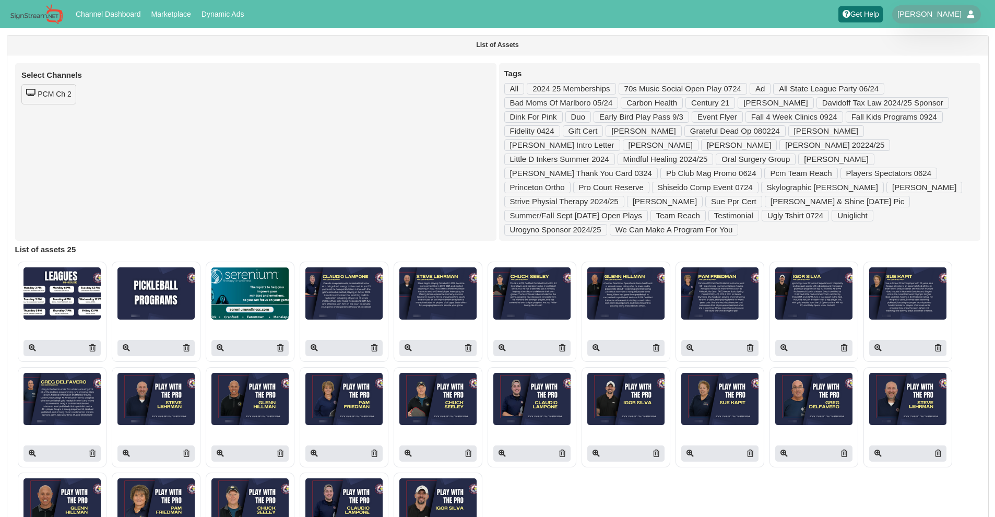
scroll to position [90, 0]
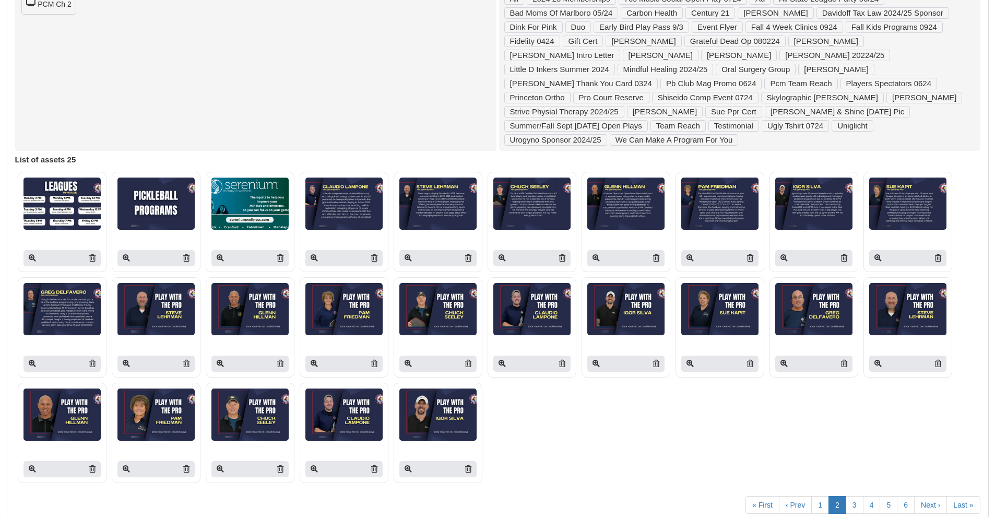
click at [88, 250] on div at bounding box center [61, 258] width 77 height 16
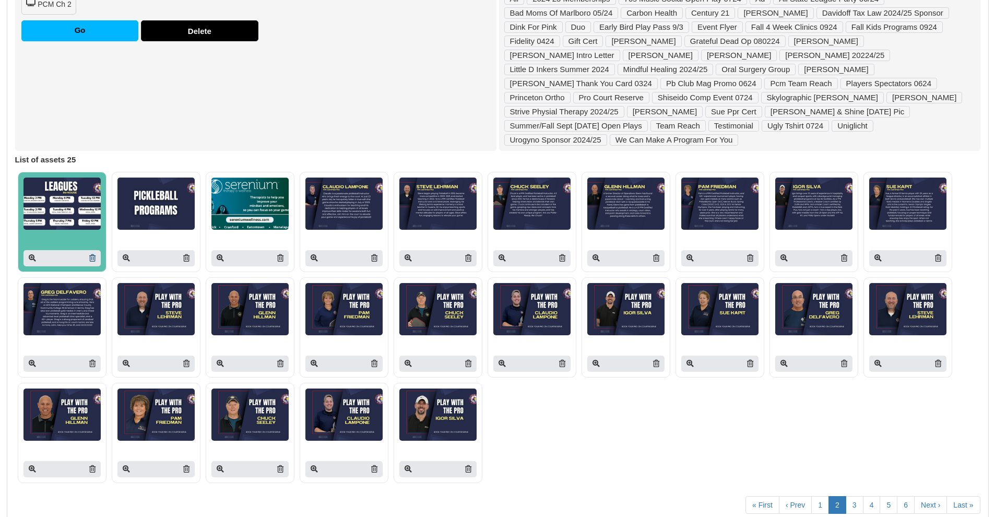
click at [90, 254] on icon at bounding box center [92, 257] width 6 height 7
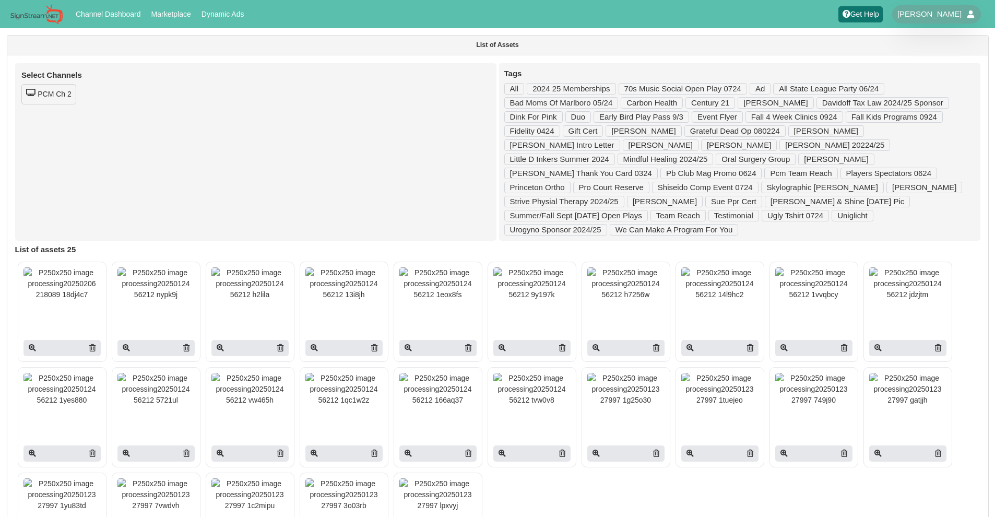
scroll to position [90, 0]
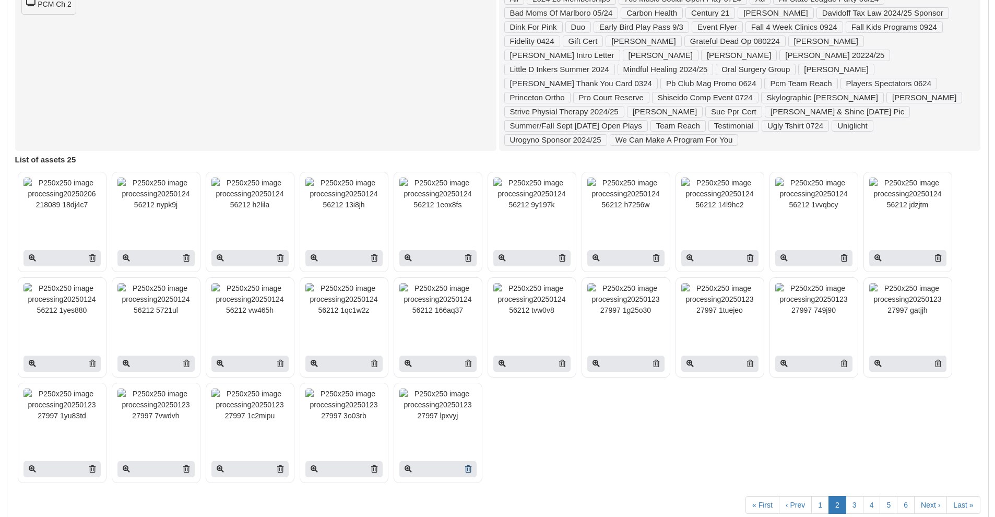
click at [468, 465] on icon at bounding box center [468, 468] width 6 height 7
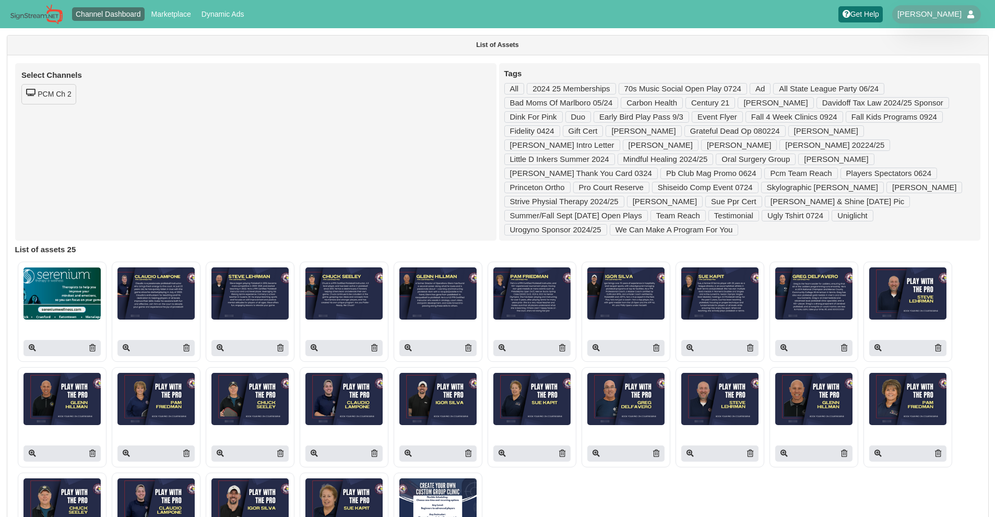
click at [101, 18] on link "Channel Dashboard" at bounding box center [108, 14] width 73 height 14
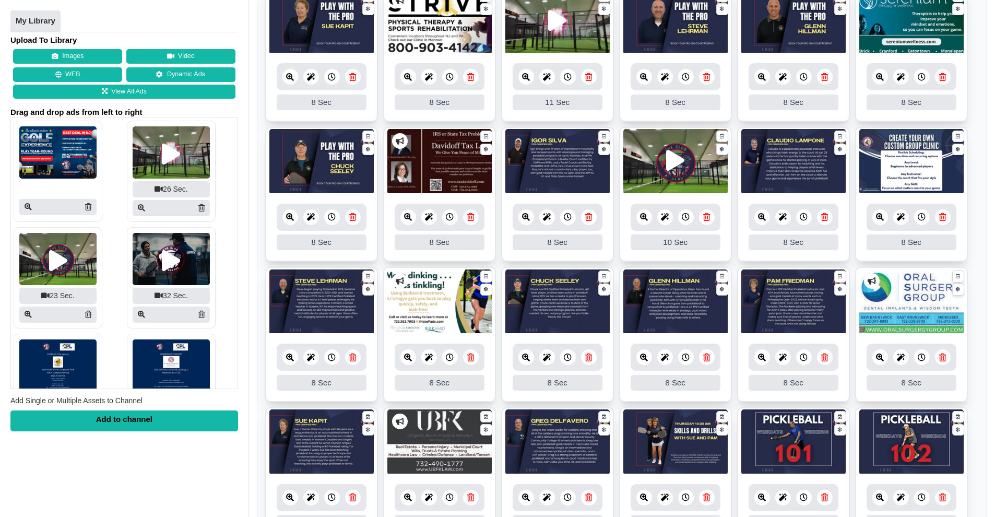
scroll to position [621, 0]
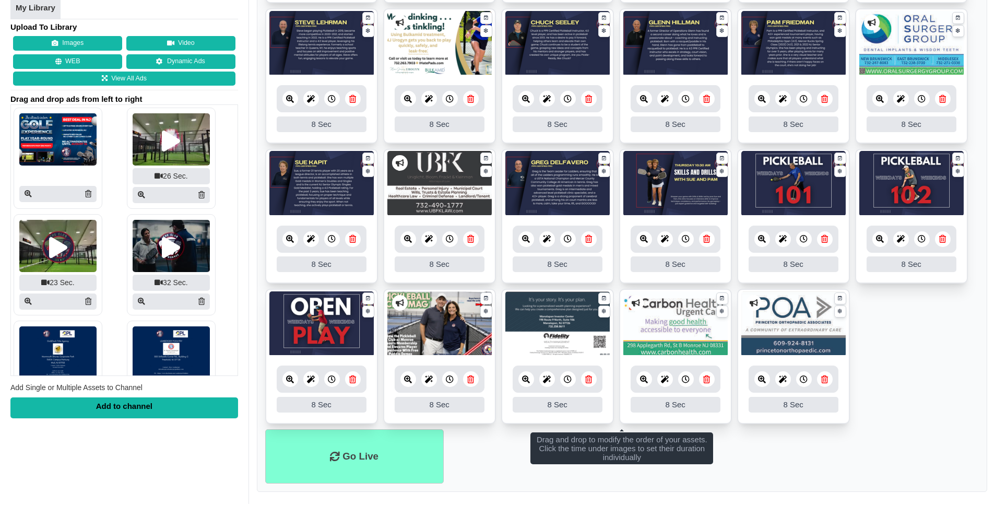
click at [711, 243] on link at bounding box center [707, 239] width 16 height 16
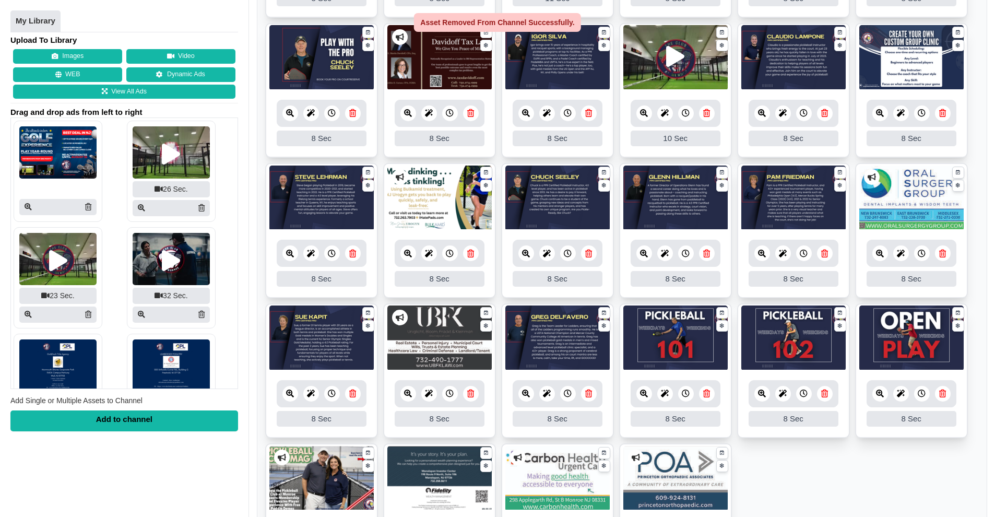
scroll to position [281, 0]
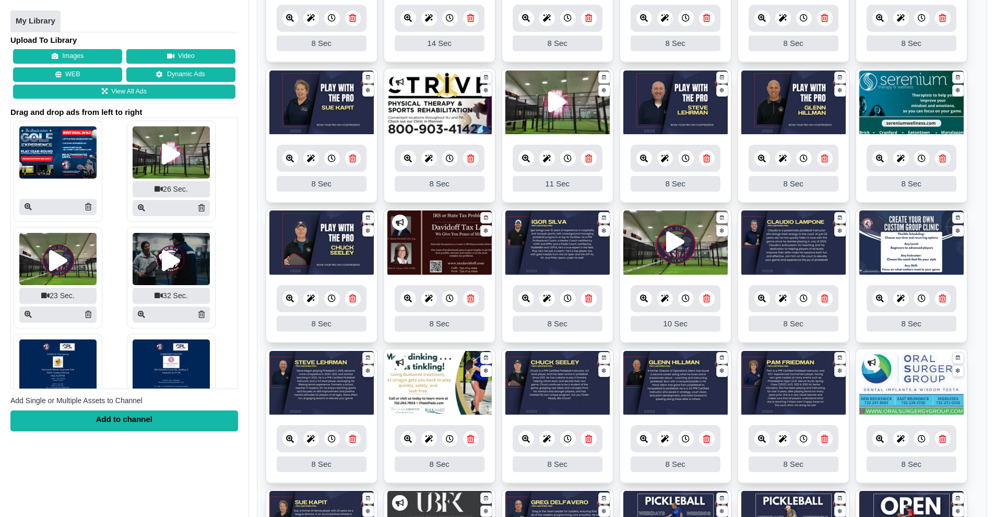
click at [945, 300] on icon at bounding box center [942, 298] width 7 height 8
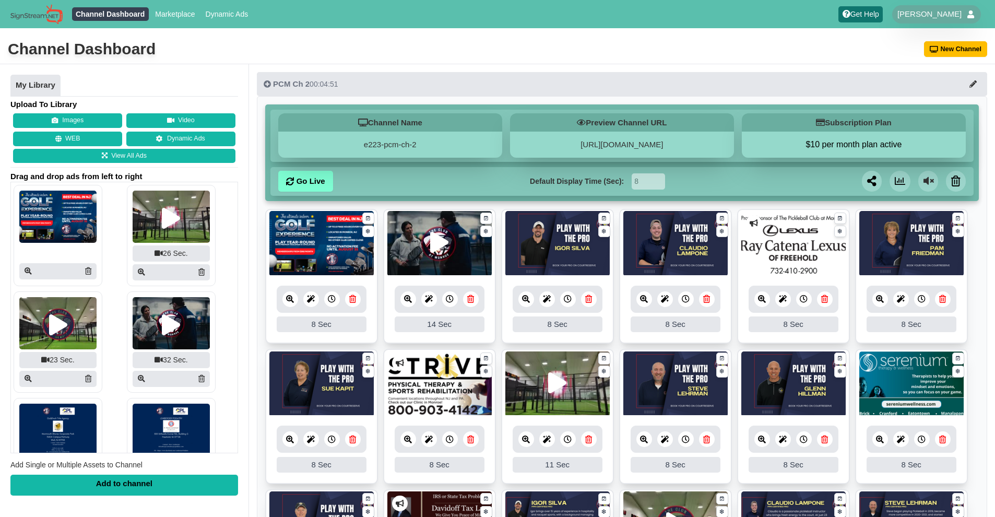
scroll to position [335, 0]
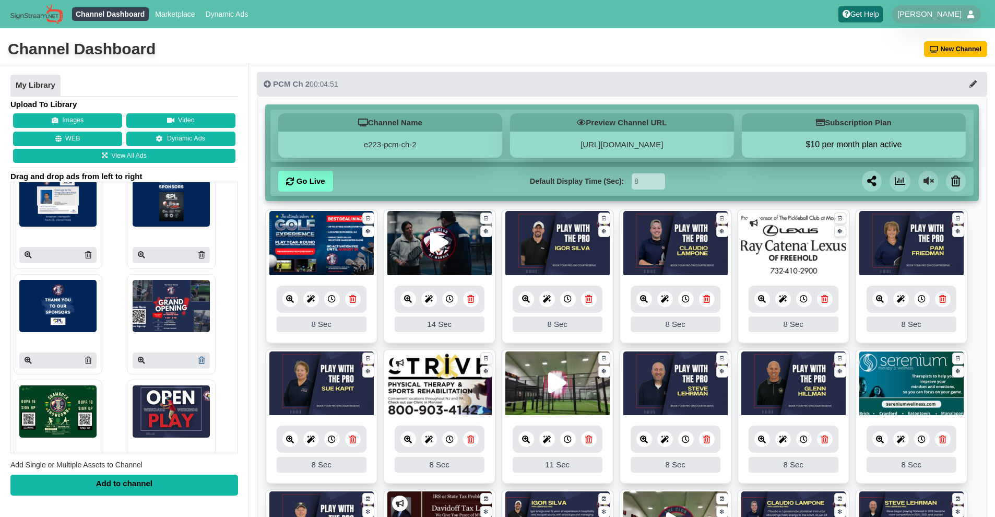
click at [199, 362] on icon at bounding box center [201, 359] width 6 height 7
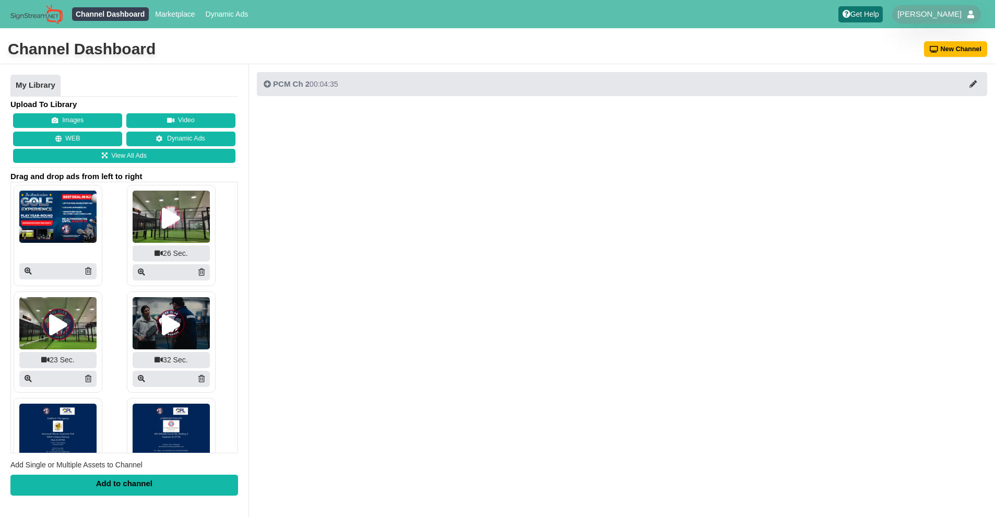
scroll to position [87, 0]
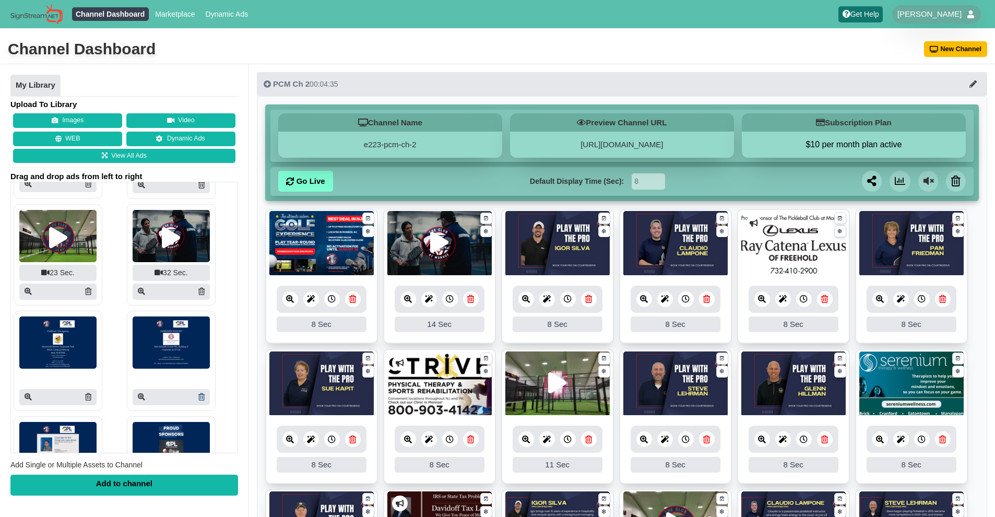
click at [199, 396] on icon at bounding box center [201, 396] width 6 height 7
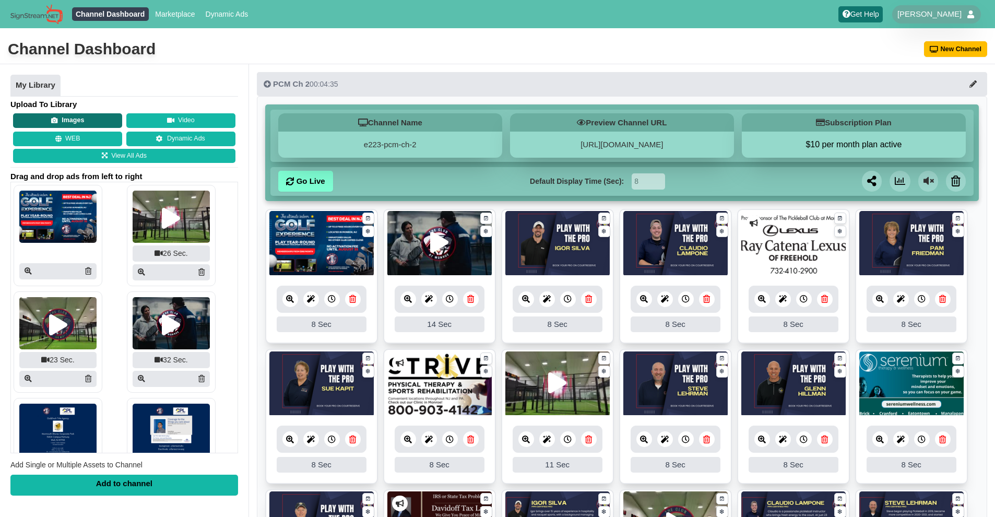
click at [89, 119] on button "Images" at bounding box center [67, 120] width 109 height 15
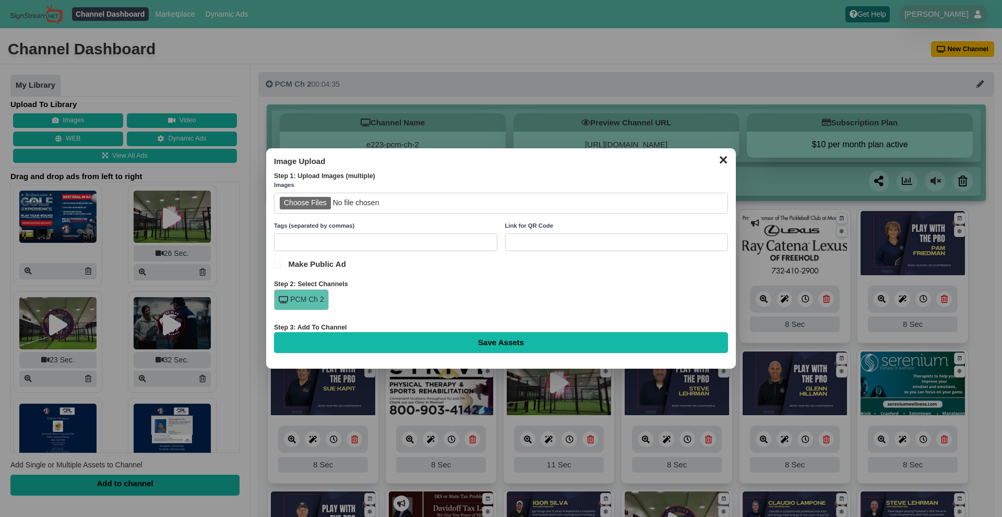
click at [720, 158] on button "✕" at bounding box center [723, 159] width 20 height 16
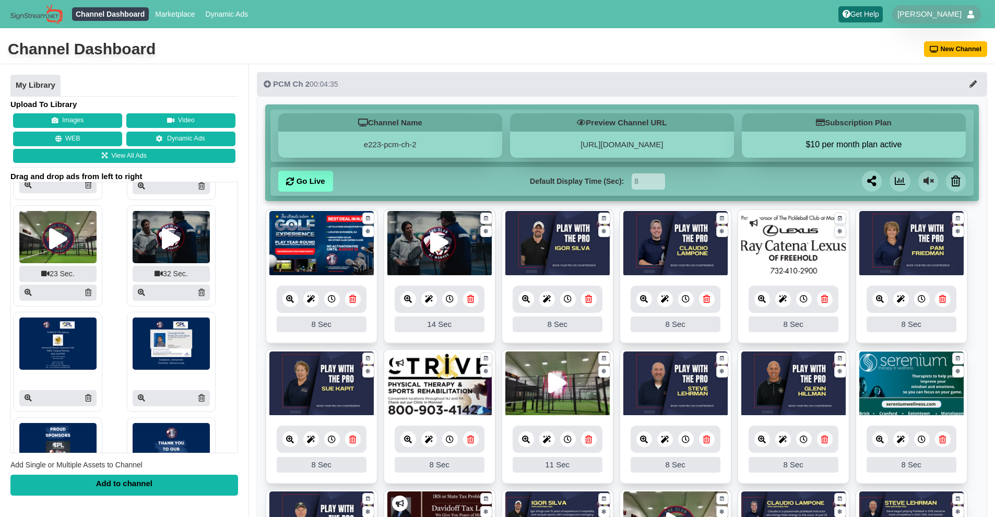
scroll to position [273, 0]
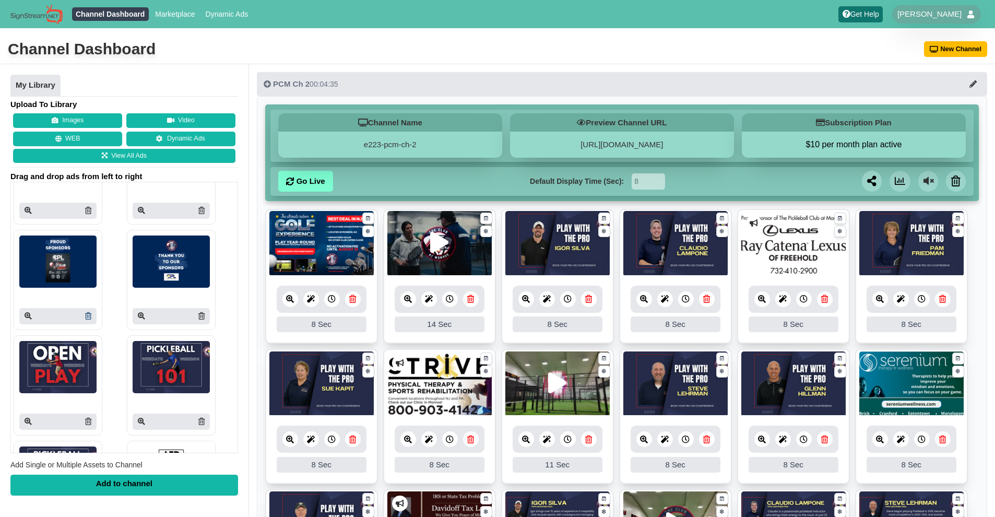
click at [89, 314] on icon at bounding box center [88, 315] width 6 height 7
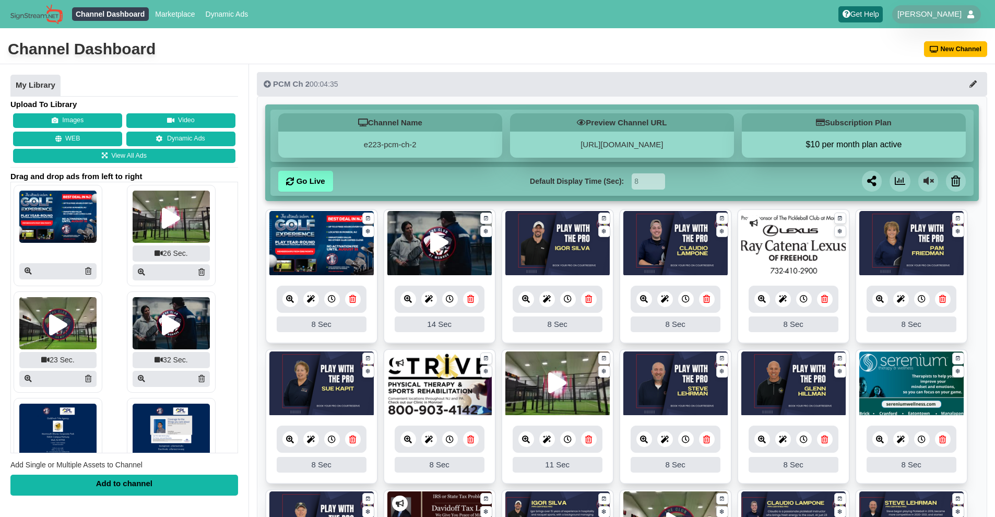
scroll to position [108, 0]
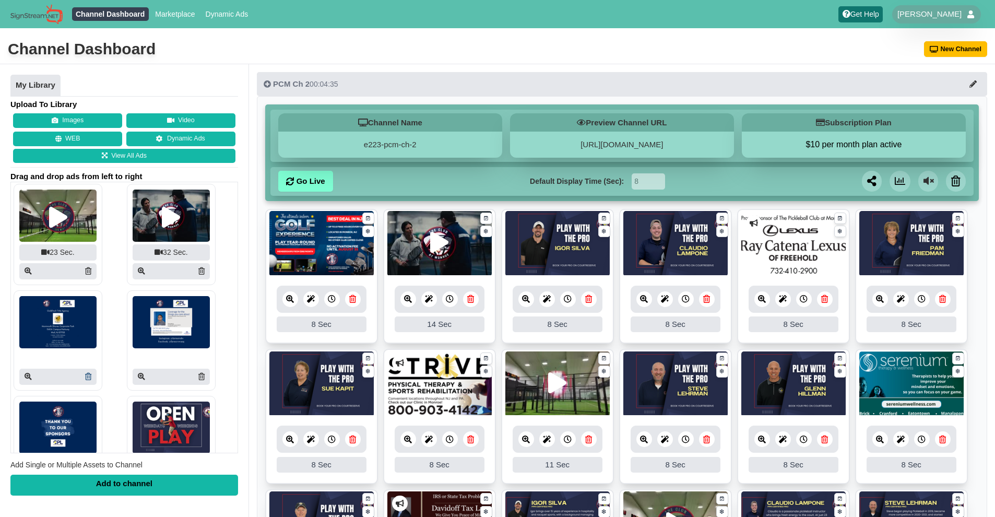
click at [89, 375] on icon at bounding box center [88, 376] width 6 height 7
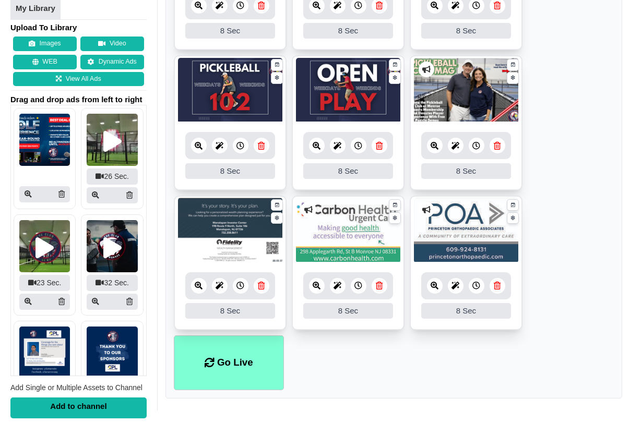
scroll to position [94, 0]
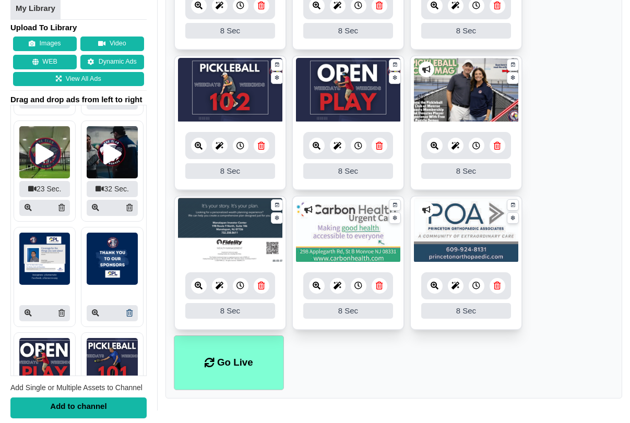
click at [126, 314] on icon at bounding box center [129, 312] width 6 height 7
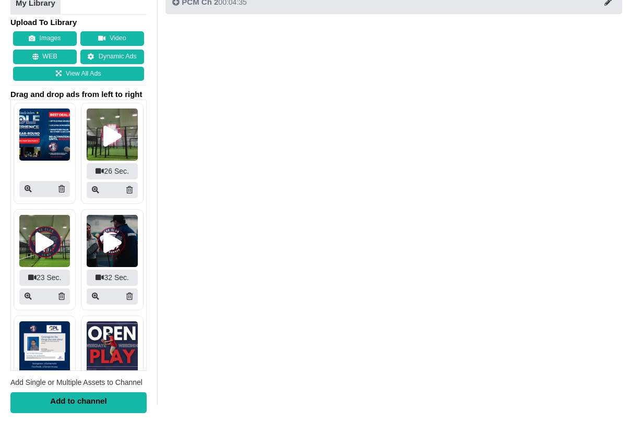
scroll to position [61, 0]
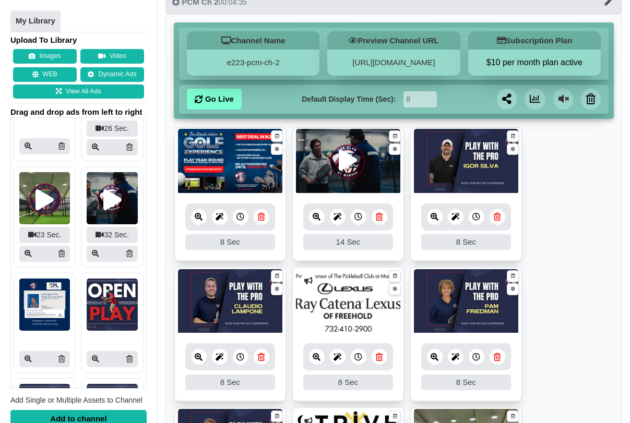
click at [59, 339] on div at bounding box center [44, 323] width 51 height 89
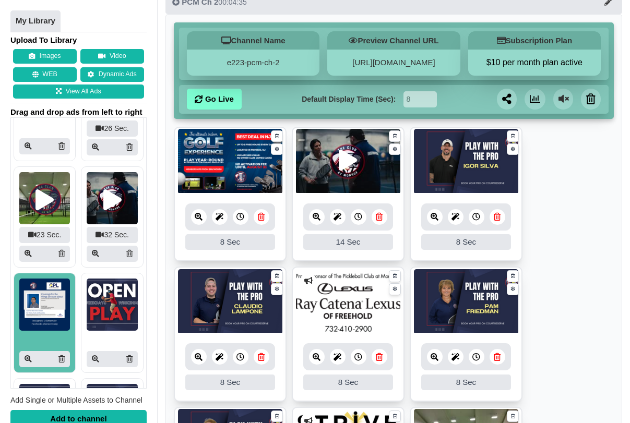
scroll to position [78, 0]
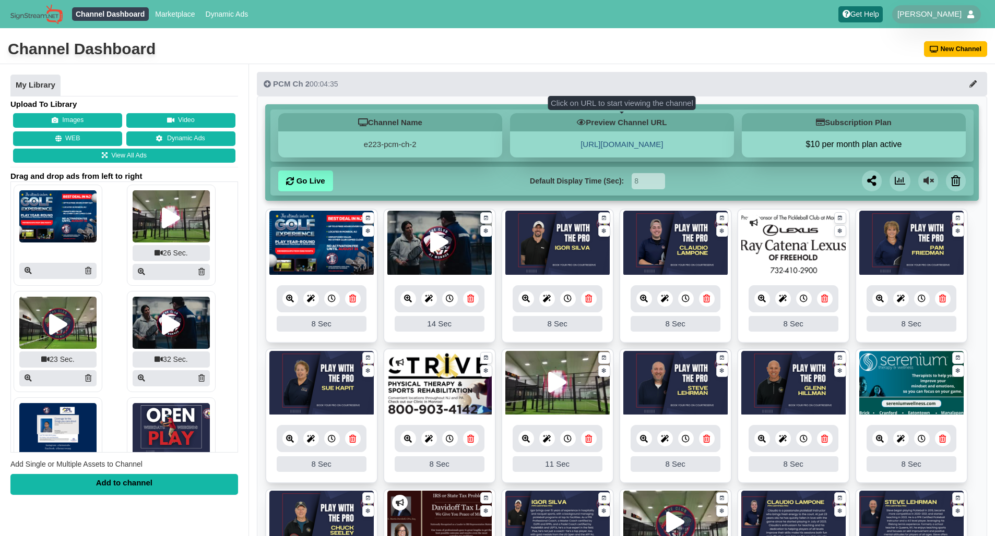
click at [612, 142] on link "[URL][DOMAIN_NAME]" at bounding box center [621, 144] width 82 height 9
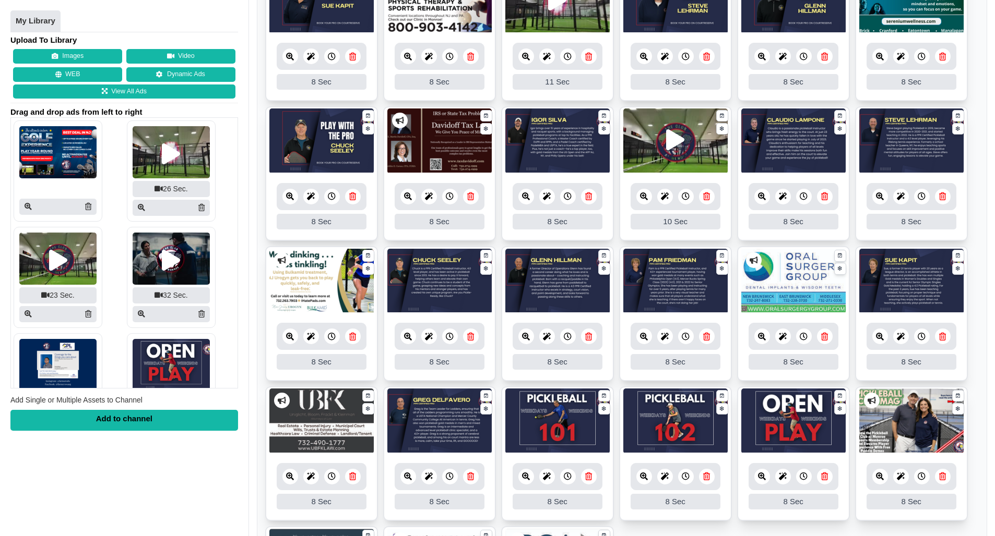
scroll to position [460, 0]
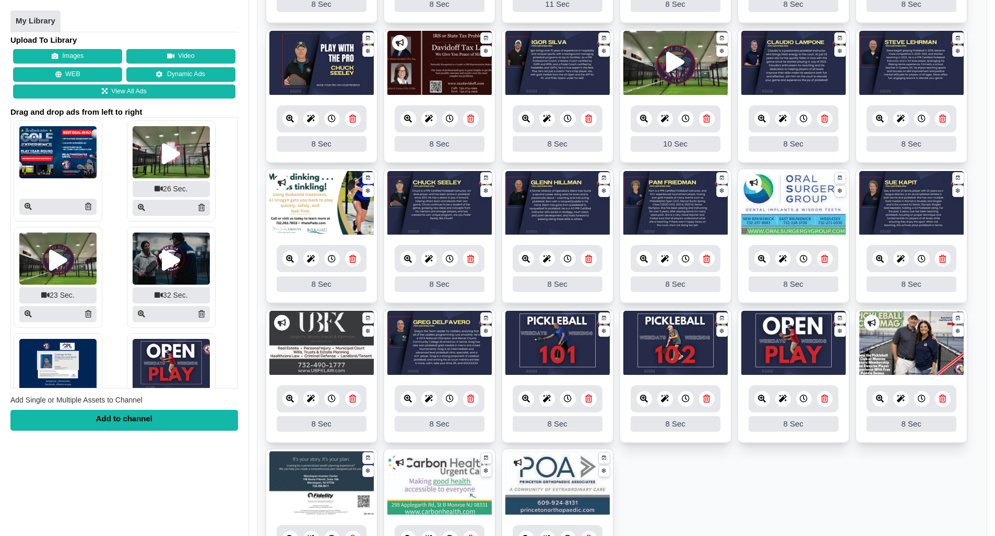
click at [359, 261] on link at bounding box center [353, 259] width 16 height 16
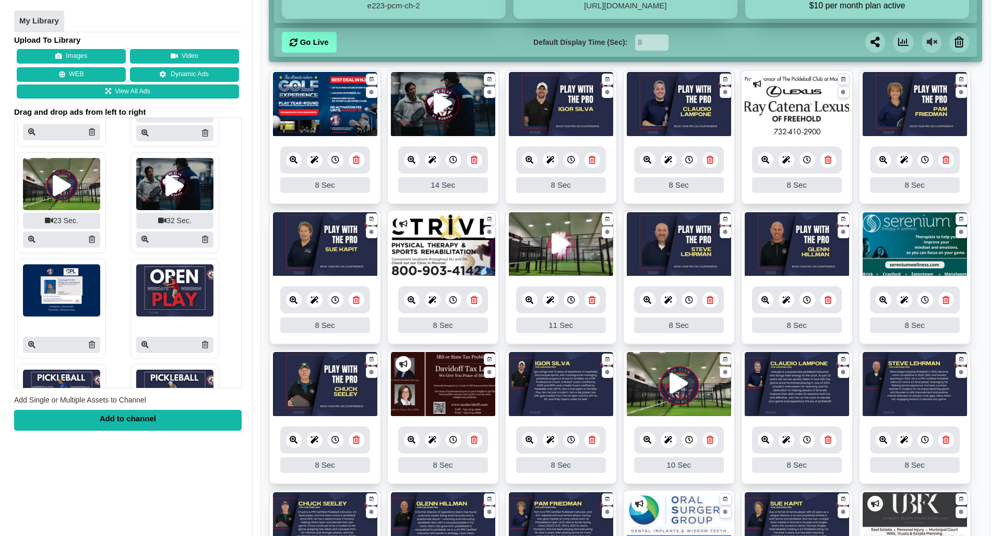
scroll to position [0, 0]
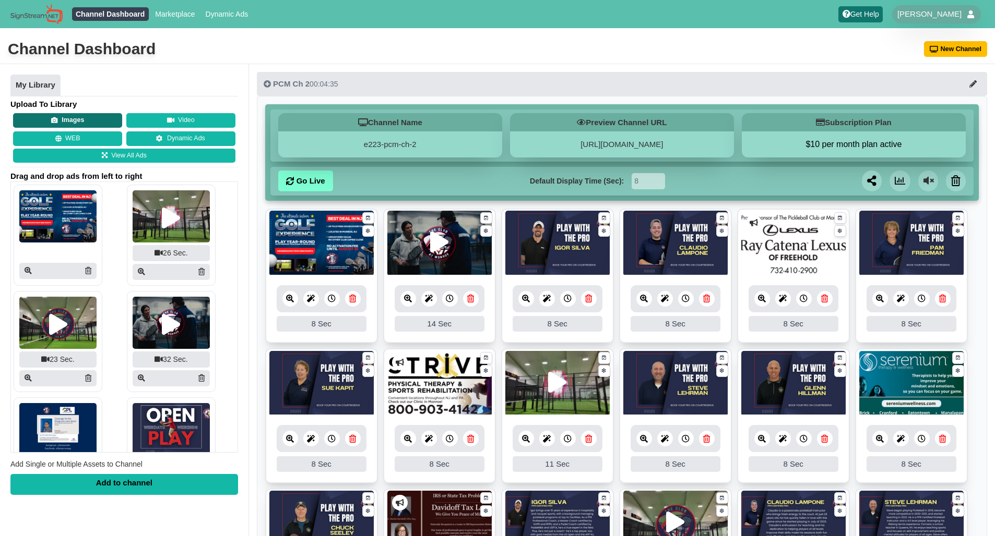
click at [79, 122] on button "Images" at bounding box center [67, 120] width 109 height 15
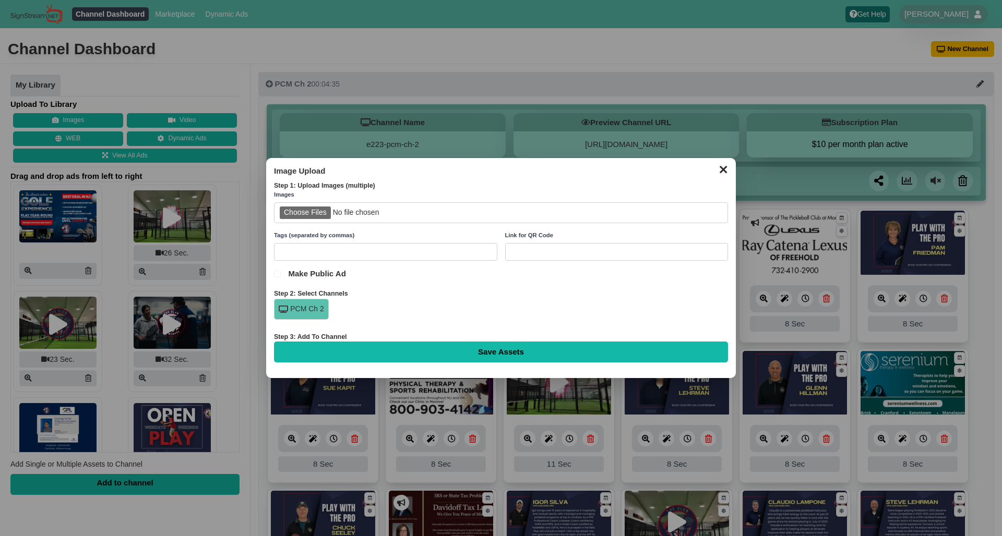
click at [306, 215] on input "file" at bounding box center [501, 212] width 454 height 21
type input "C:\fakepath\Logos NJ-01.png"
click at [518, 351] on input "Save Assets" at bounding box center [501, 352] width 454 height 21
type input "Saving..."
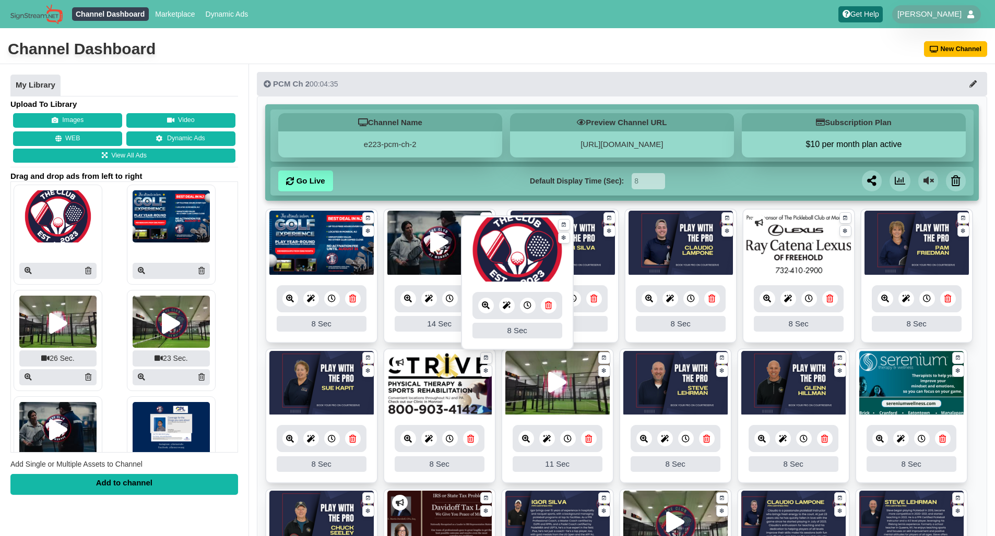
drag, startPoint x: 329, startPoint y: 258, endPoint x: 524, endPoint y: 265, distance: 195.8
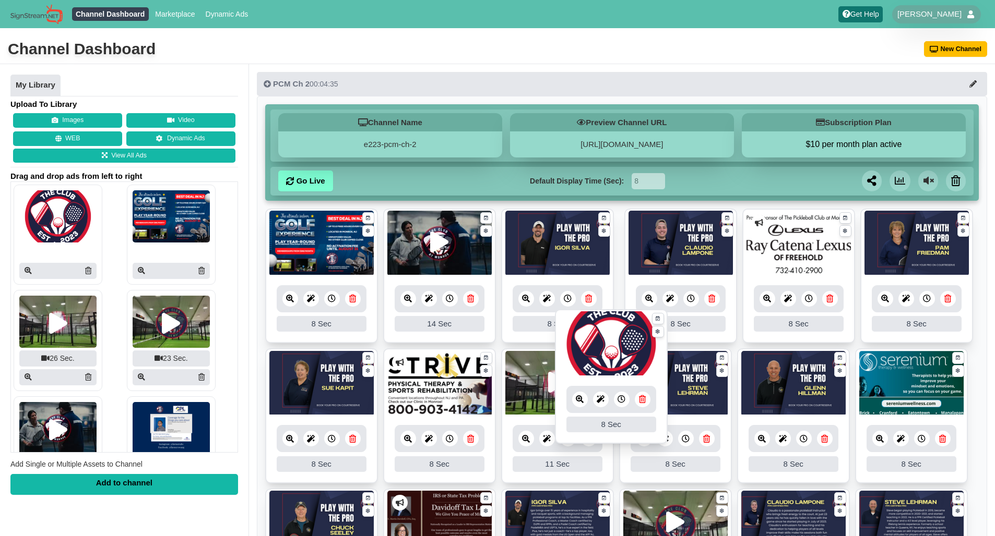
drag, startPoint x: 570, startPoint y: 248, endPoint x: 624, endPoint y: 349, distance: 113.9
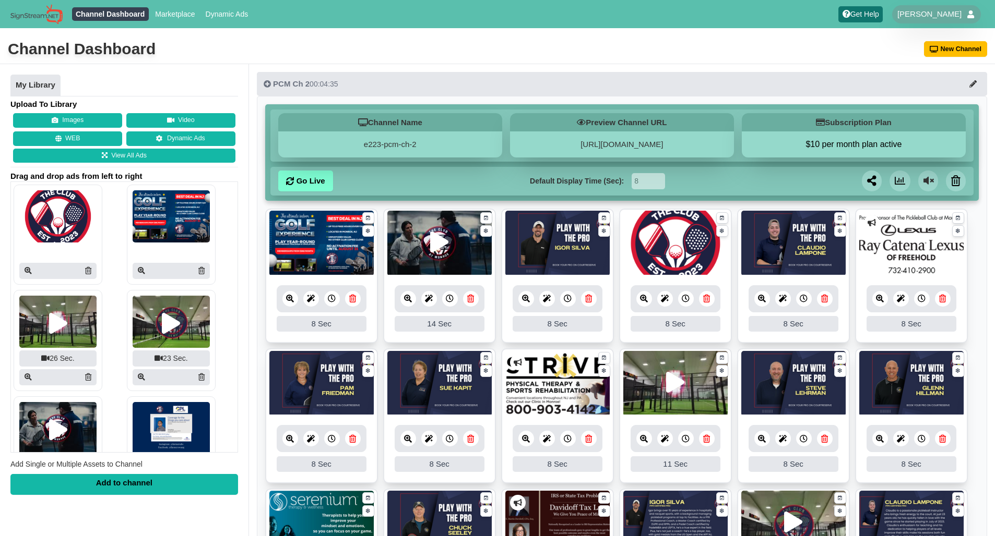
click at [704, 303] on icon at bounding box center [706, 299] width 7 height 8
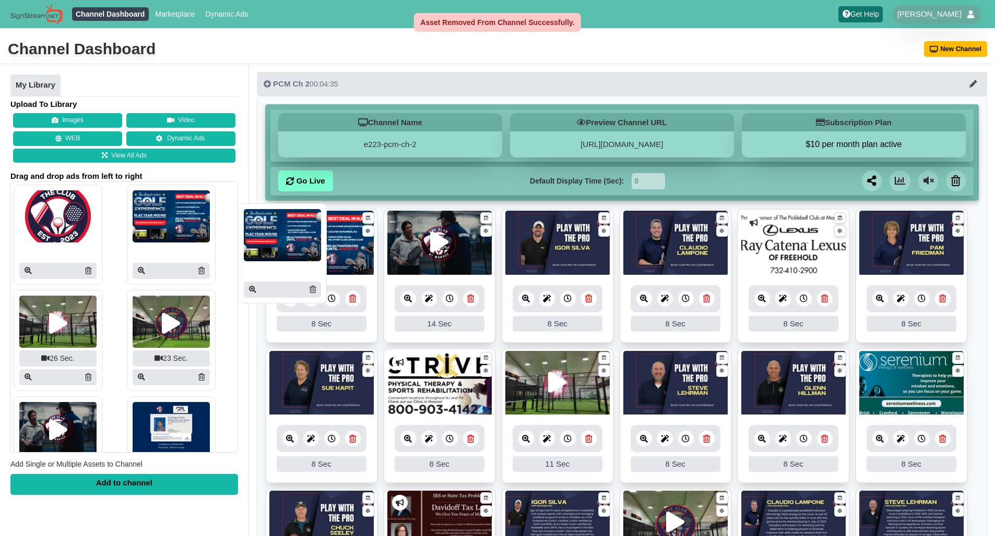
drag, startPoint x: 181, startPoint y: 210, endPoint x: 295, endPoint y: 230, distance: 116.4
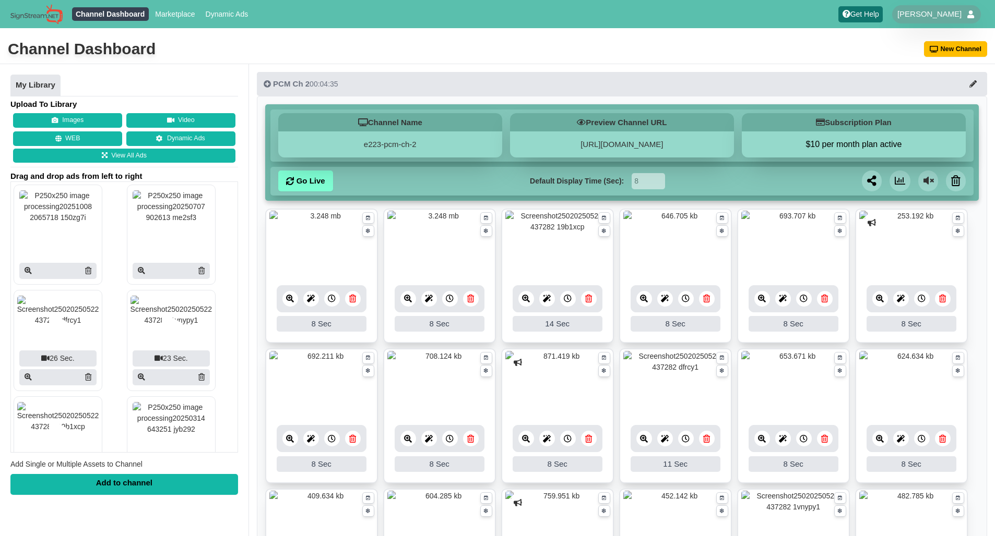
click at [472, 302] on icon at bounding box center [470, 299] width 7 height 8
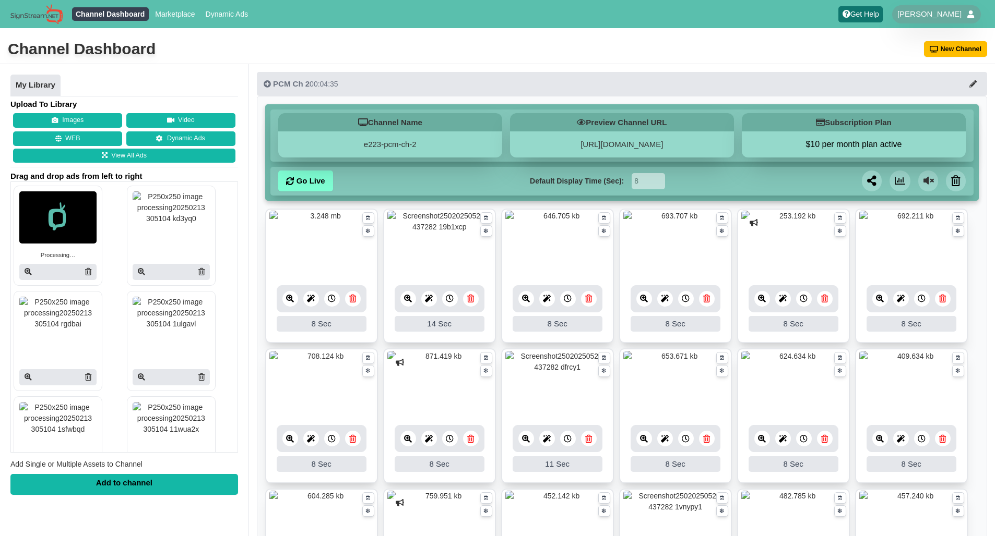
scroll to position [526, 0]
click at [89, 275] on icon at bounding box center [88, 273] width 6 height 7
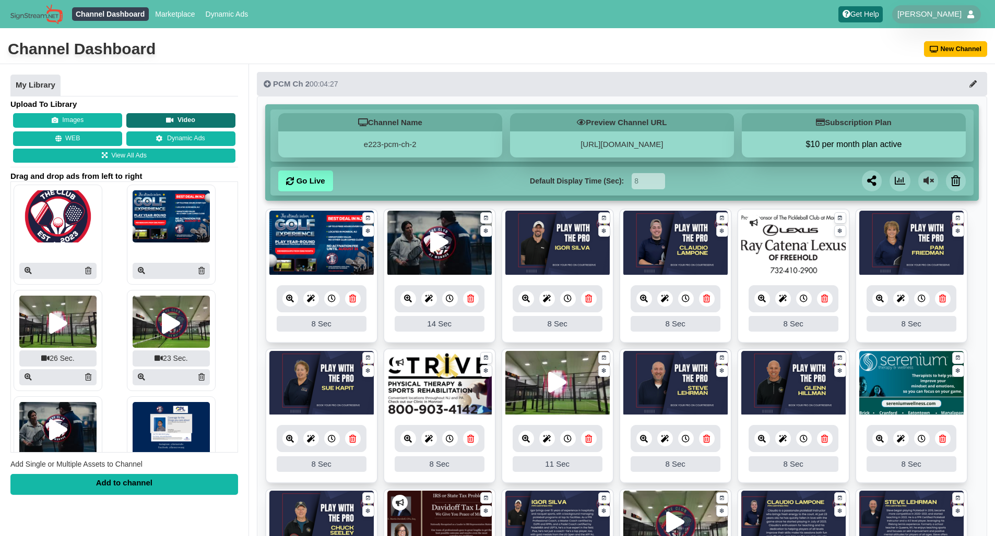
click at [215, 123] on button "Video" at bounding box center [180, 120] width 109 height 15
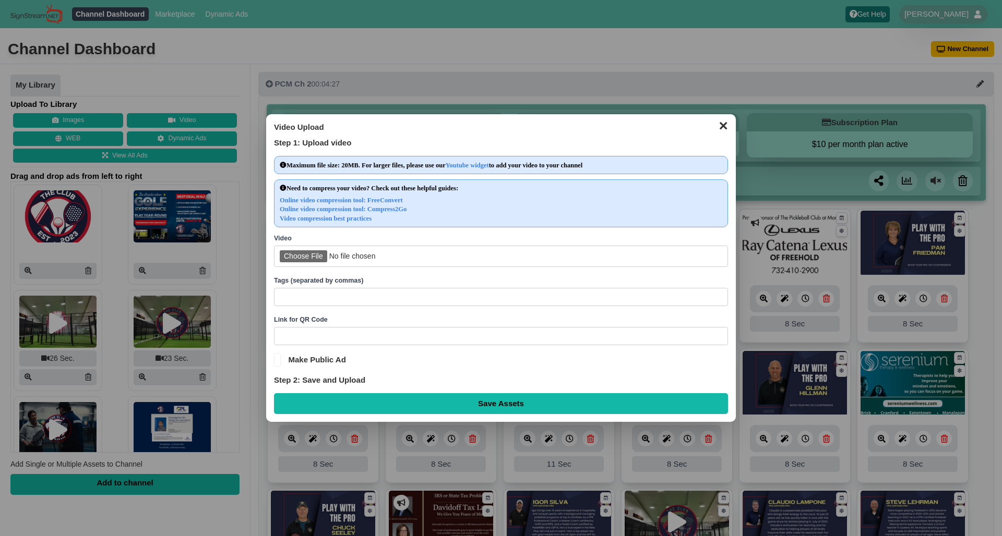
click at [723, 129] on button "✕" at bounding box center [723, 125] width 20 height 16
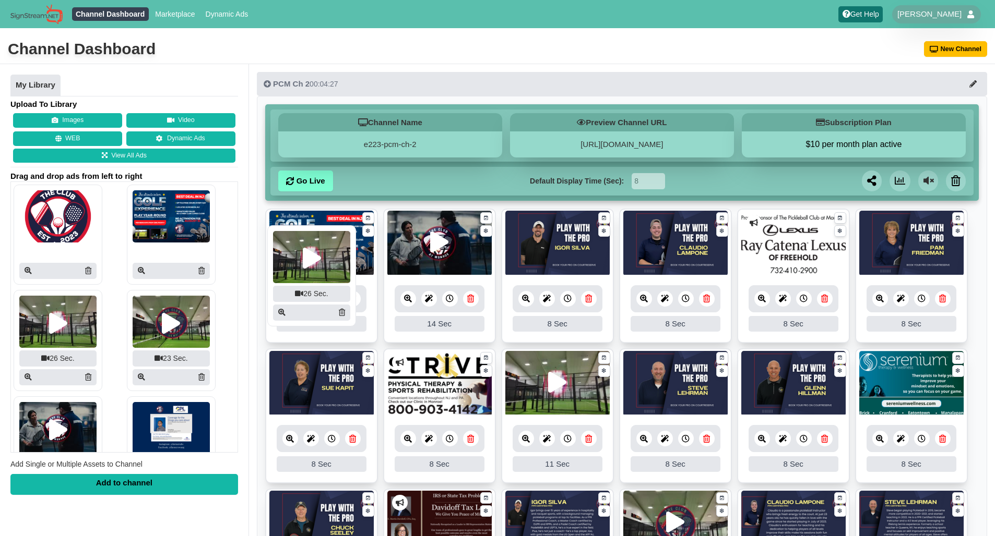
drag, startPoint x: 85, startPoint y: 331, endPoint x: 338, endPoint y: 267, distance: 261.6
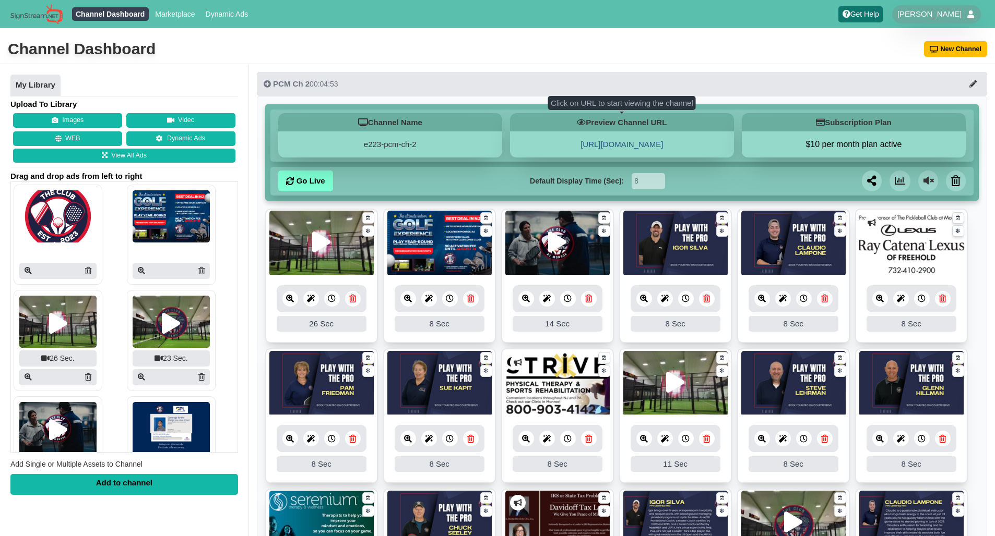
click at [605, 144] on link "[URL][DOMAIN_NAME]" at bounding box center [621, 144] width 82 height 9
click at [328, 326] on div "26 Sec" at bounding box center [322, 324] width 90 height 16
click at [306, 300] on div at bounding box center [311, 299] width 16 height 16
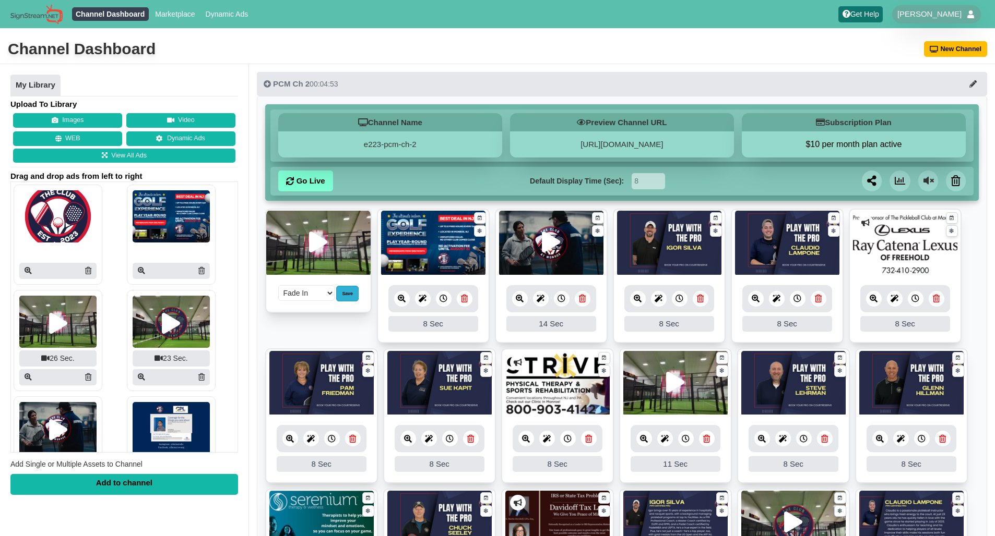
click at [345, 295] on div "Save" at bounding box center [347, 294] width 22 height 16
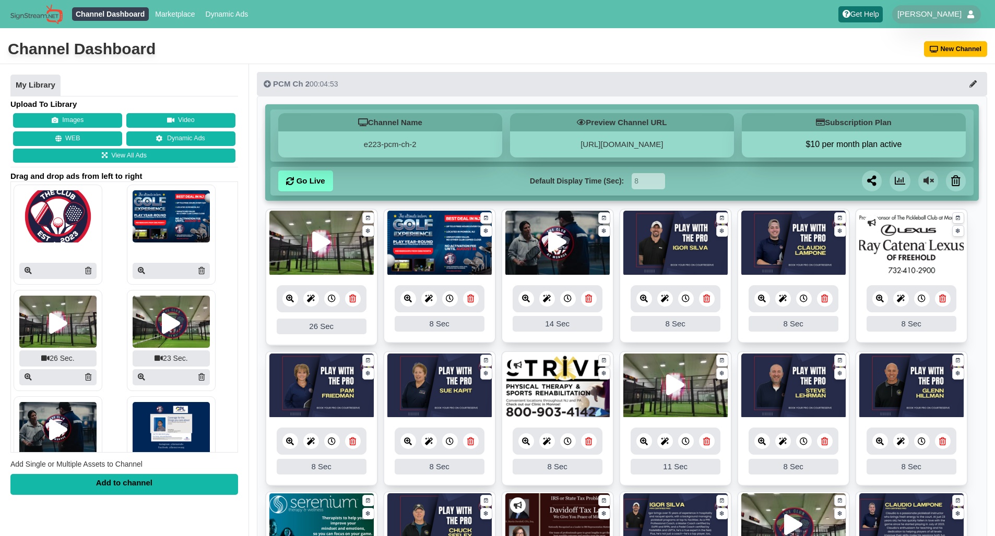
click at [331, 301] on icon at bounding box center [332, 299] width 8 height 8
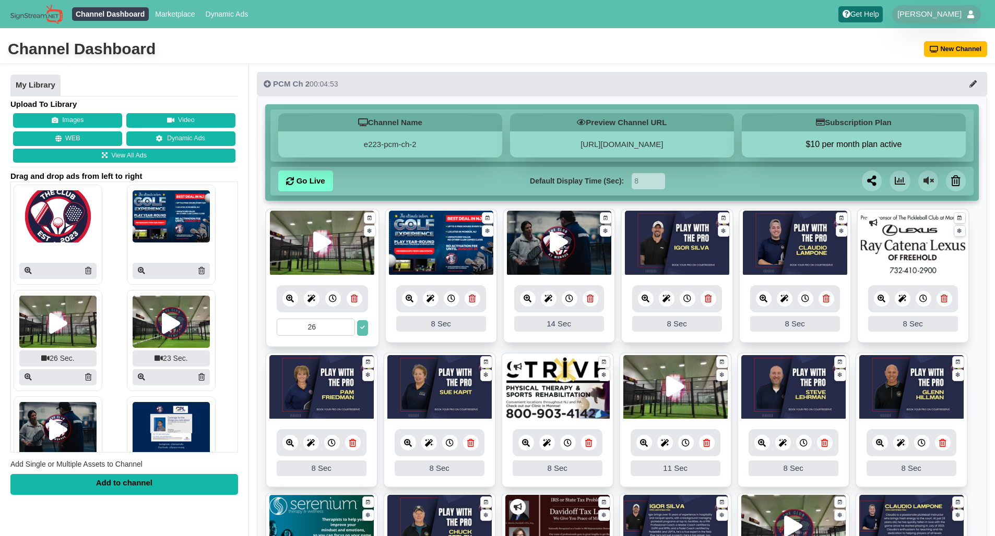
click at [338, 329] on input "26" at bounding box center [316, 327] width 78 height 17
type input "2"
click at [365, 329] on button at bounding box center [362, 328] width 11 height 16
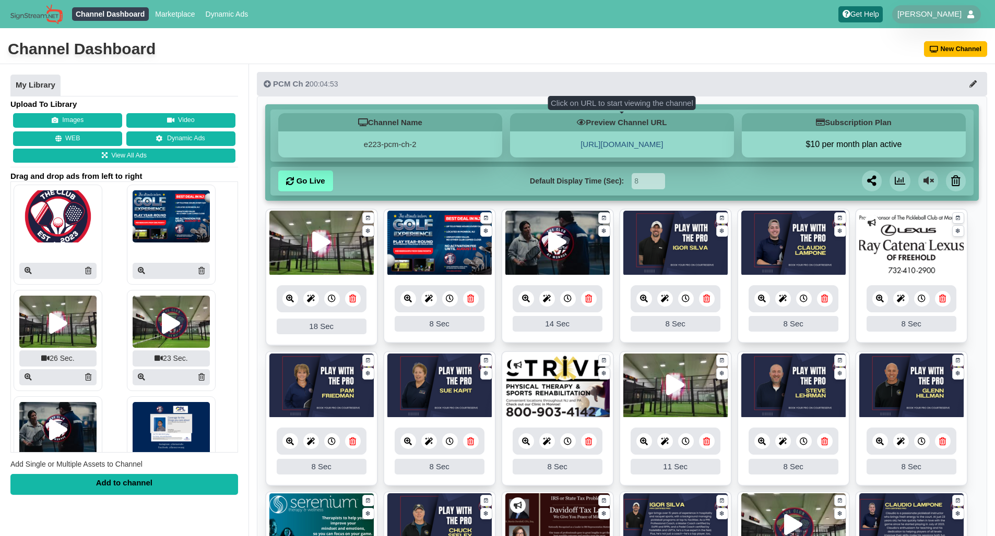
click at [616, 143] on link "[URL][DOMAIN_NAME]" at bounding box center [621, 144] width 82 height 9
click at [345, 327] on div "18 Sec" at bounding box center [322, 327] width 90 height 16
click at [333, 300] on icon at bounding box center [332, 299] width 8 height 8
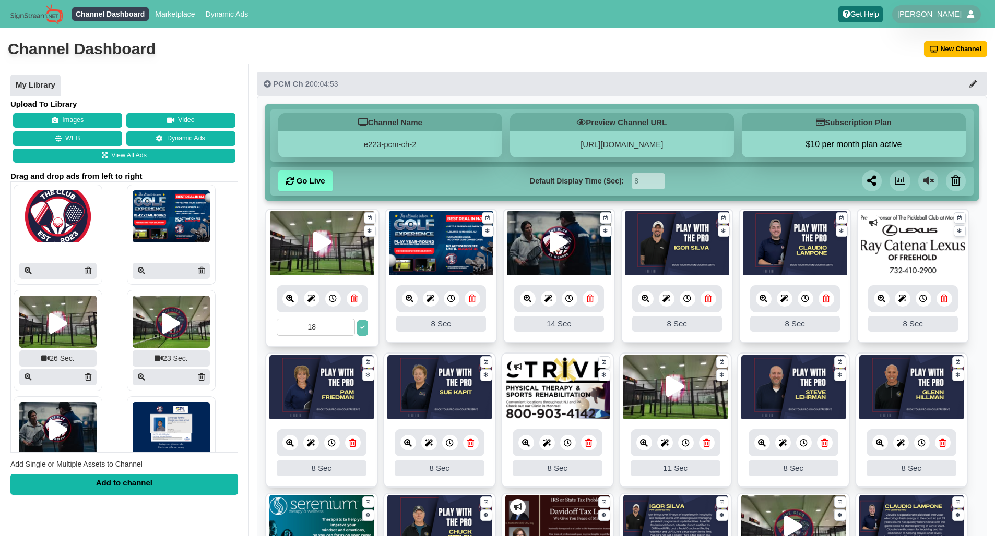
click at [338, 329] on input "18" at bounding box center [316, 327] width 78 height 17
drag, startPoint x: 337, startPoint y: 328, endPoint x: 317, endPoint y: 329, distance: 19.3
click at [317, 329] on input "18" at bounding box center [316, 327] width 78 height 17
click at [322, 328] on input "18" at bounding box center [316, 327] width 78 height 17
click at [329, 331] on input "18" at bounding box center [316, 327] width 78 height 17
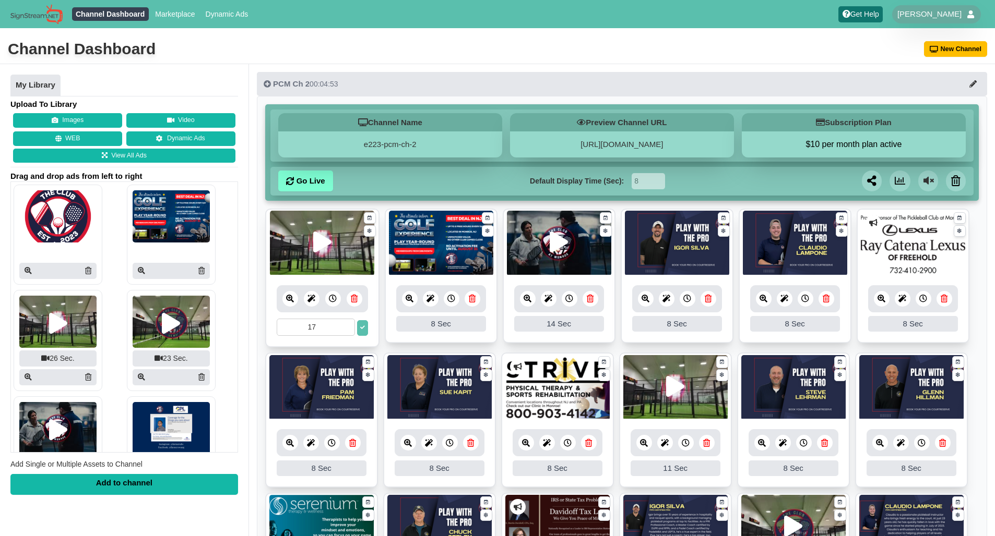
click at [349, 330] on input "17" at bounding box center [316, 327] width 78 height 17
type input "1"
type input "10"
click at [359, 327] on button at bounding box center [362, 328] width 11 height 16
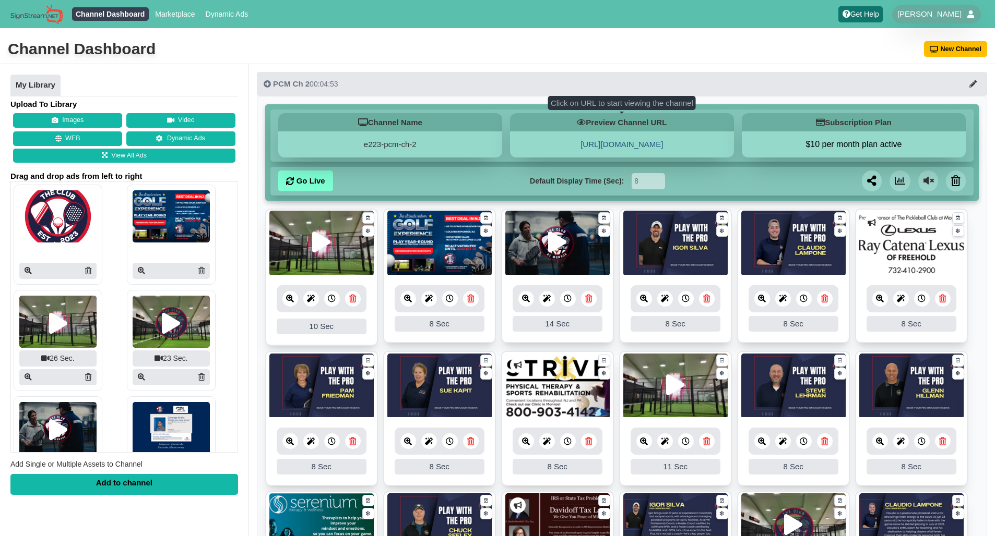
click at [658, 141] on link "[URL][DOMAIN_NAME]" at bounding box center [621, 144] width 82 height 9
